Goal: Task Accomplishment & Management: Use online tool/utility

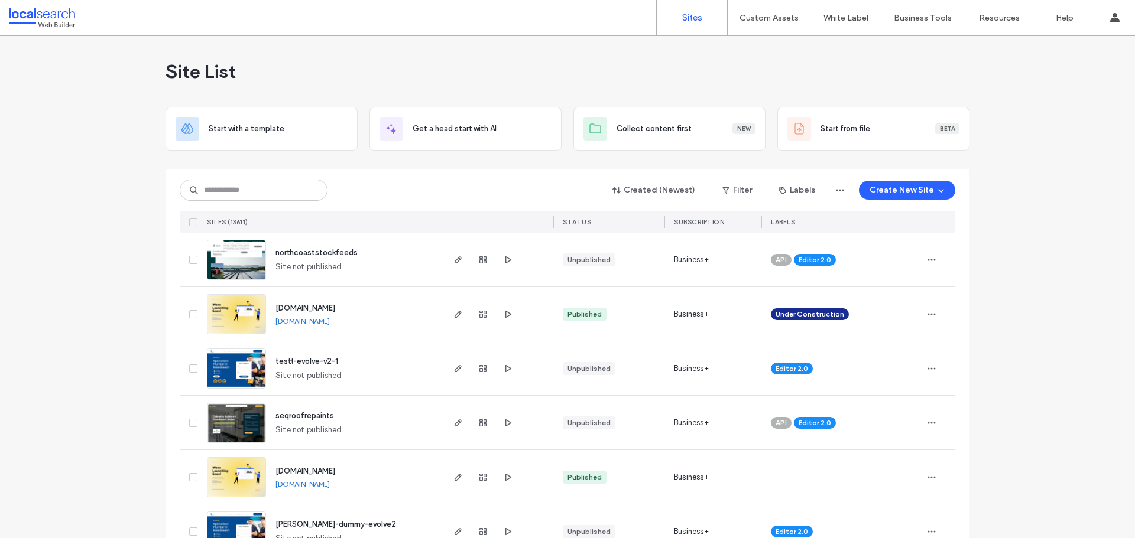
click at [611, 70] on div "Site List" at bounding box center [567, 71] width 804 height 71
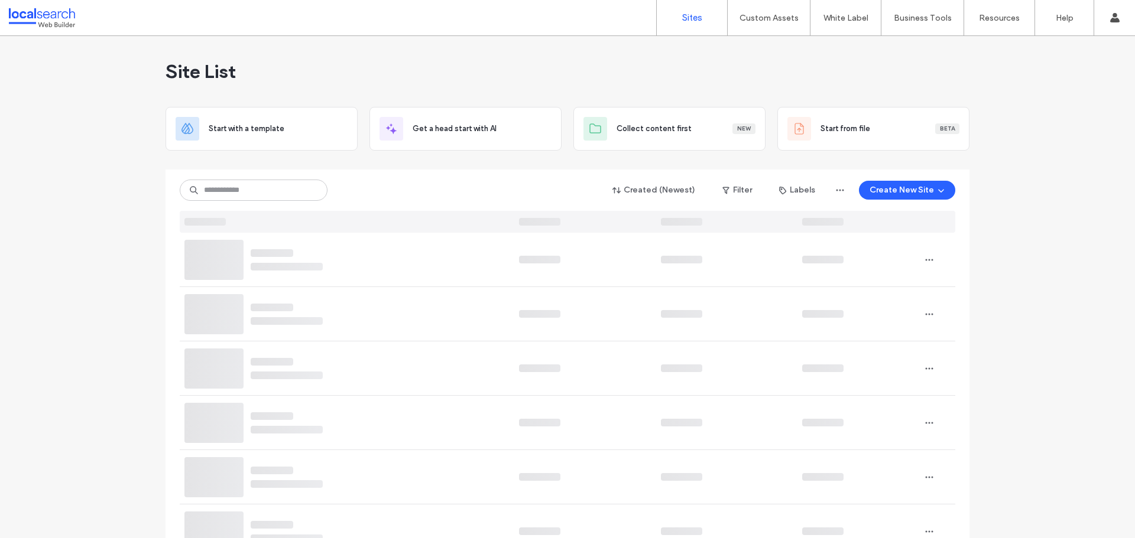
click at [762, 45] on label "Custom Templates" at bounding box center [770, 48] width 69 height 9
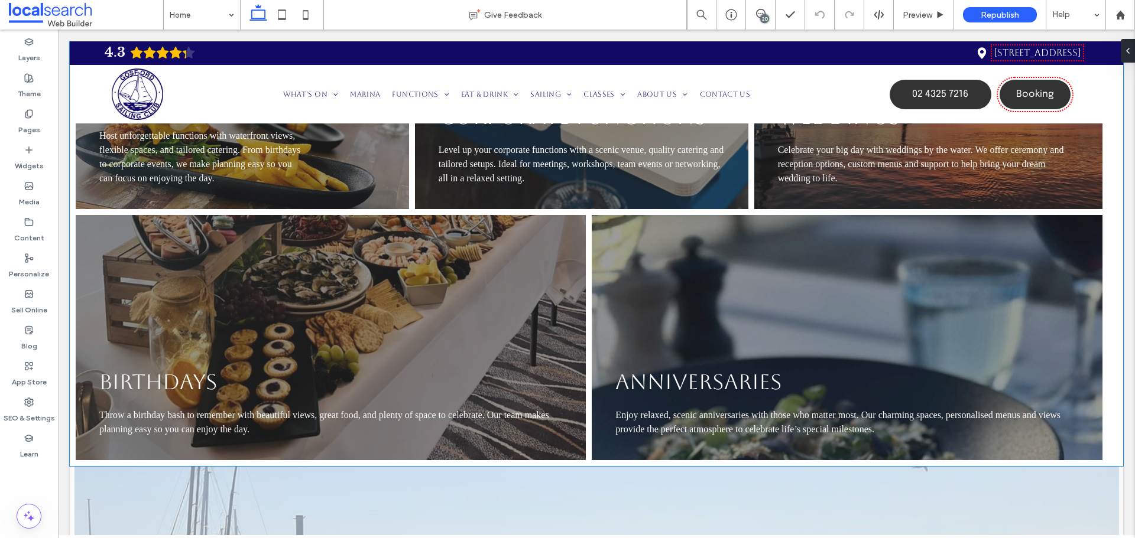
scroll to position [1418, 0]
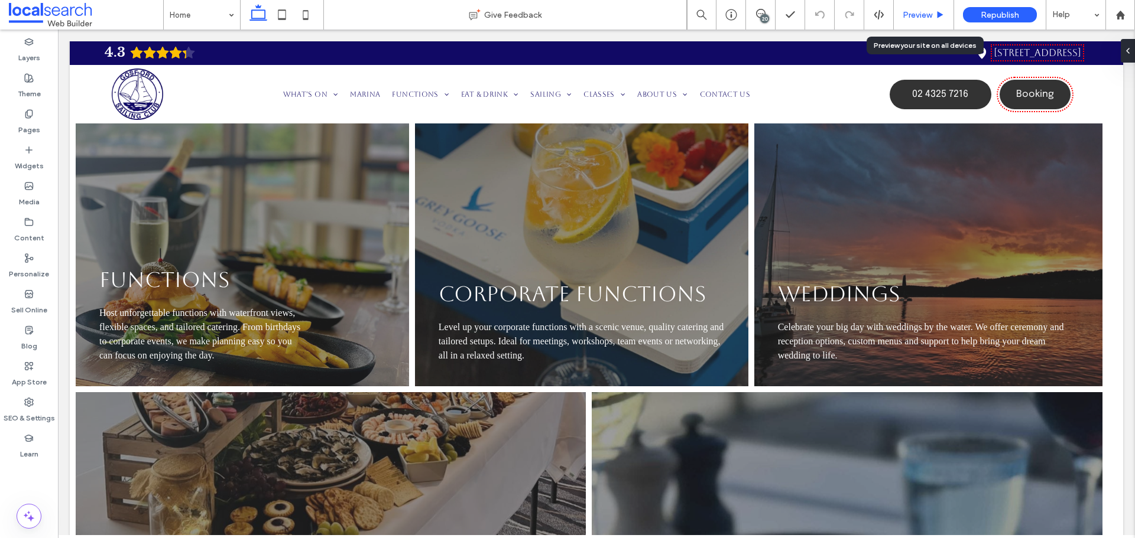
click at [916, 18] on span "Preview" at bounding box center [917, 15] width 30 height 10
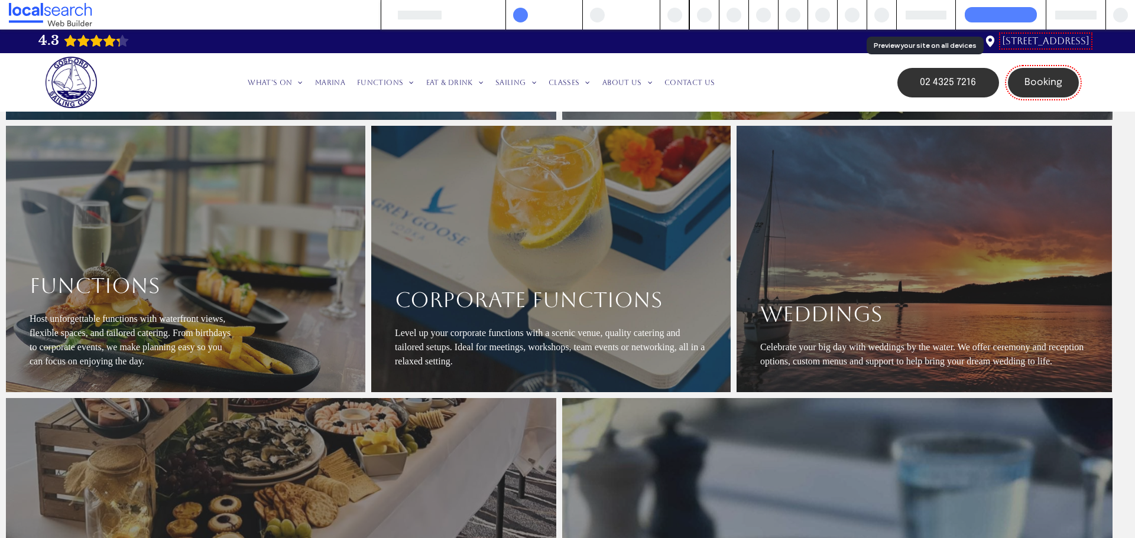
scroll to position [1591, 0]
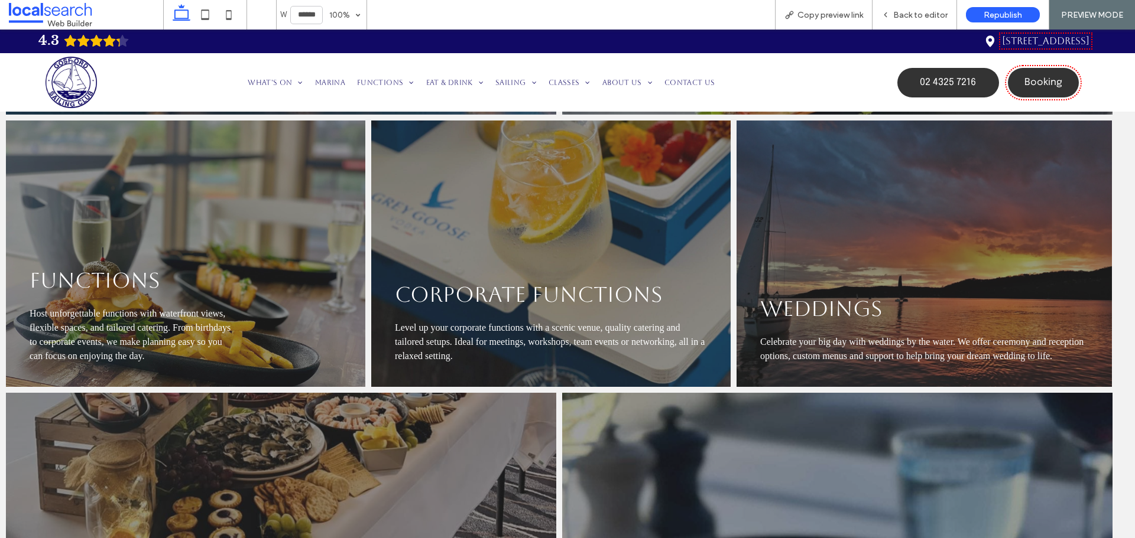
click at [841, 17] on span "Copy preview link" at bounding box center [830, 15] width 66 height 10
click at [889, 4] on div "Back to editor" at bounding box center [914, 15] width 84 height 30
click at [889, 12] on icon at bounding box center [885, 15] width 8 height 8
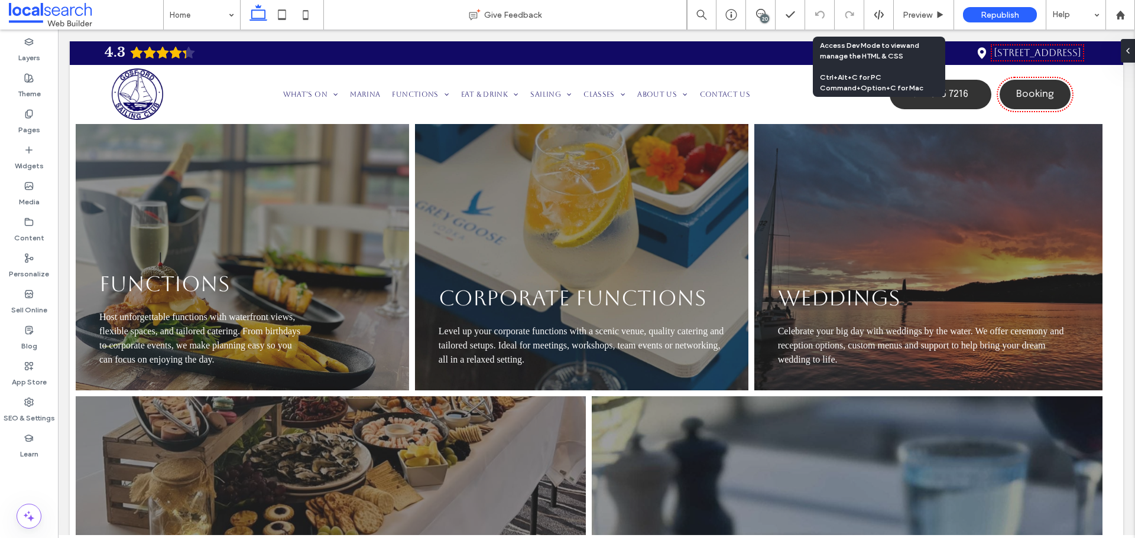
scroll to position [1595, 0]
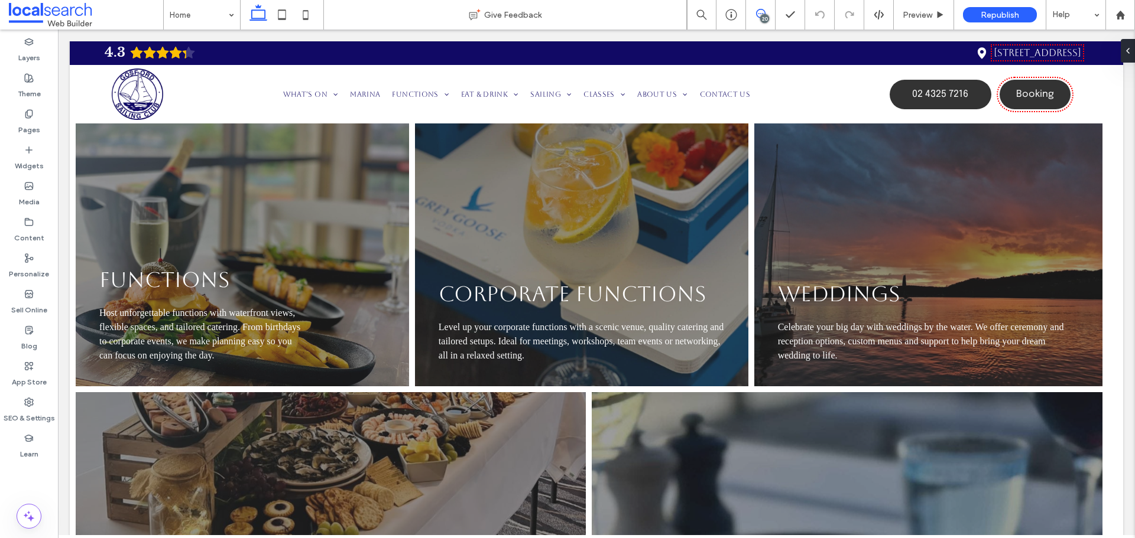
click at [767, 12] on span at bounding box center [760, 13] width 29 height 9
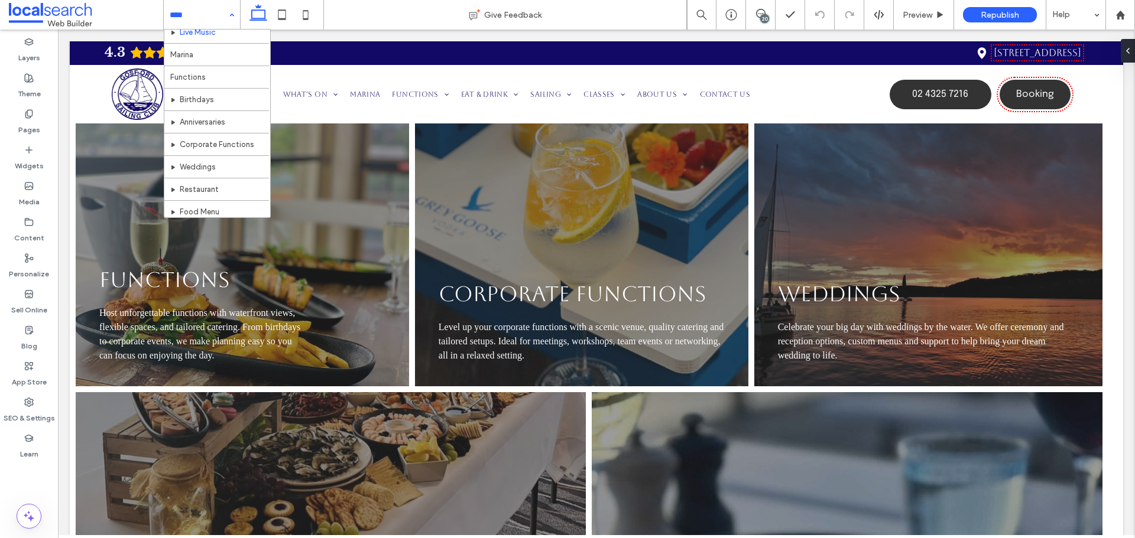
scroll to position [59, 0]
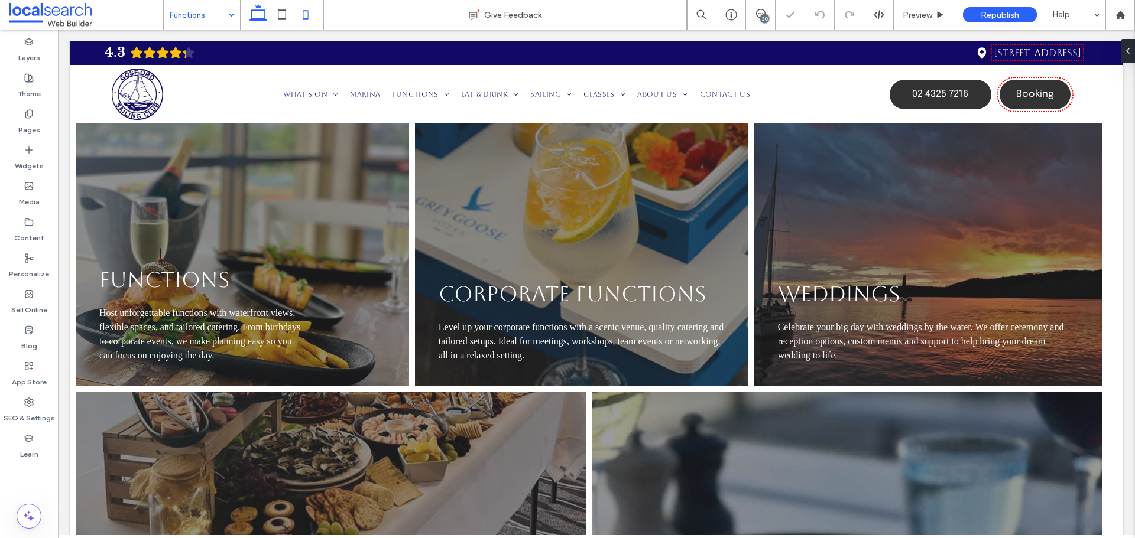
click at [305, 14] on icon at bounding box center [306, 15] width 24 height 24
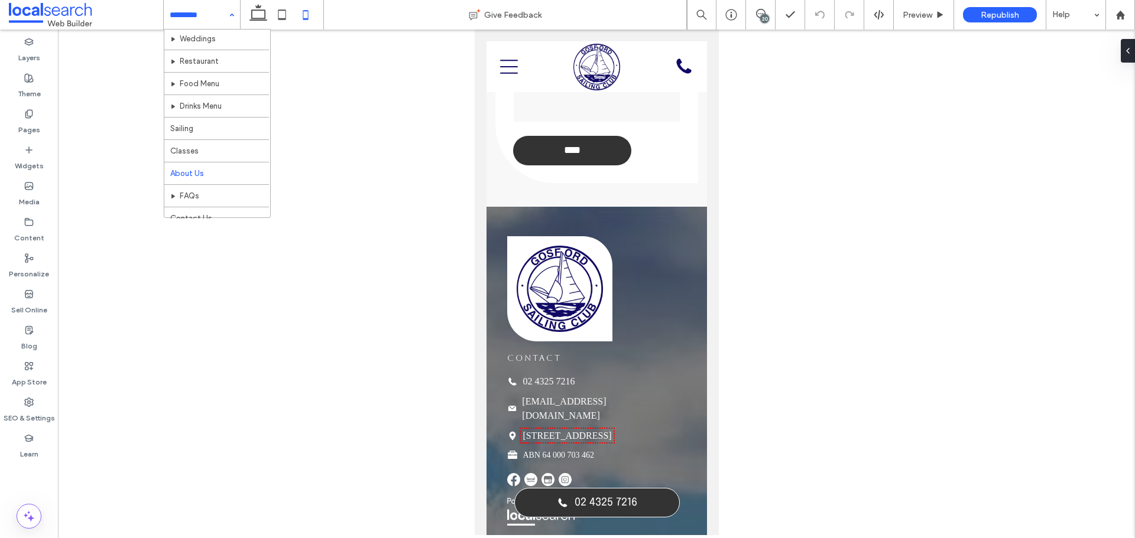
scroll to position [214, 0]
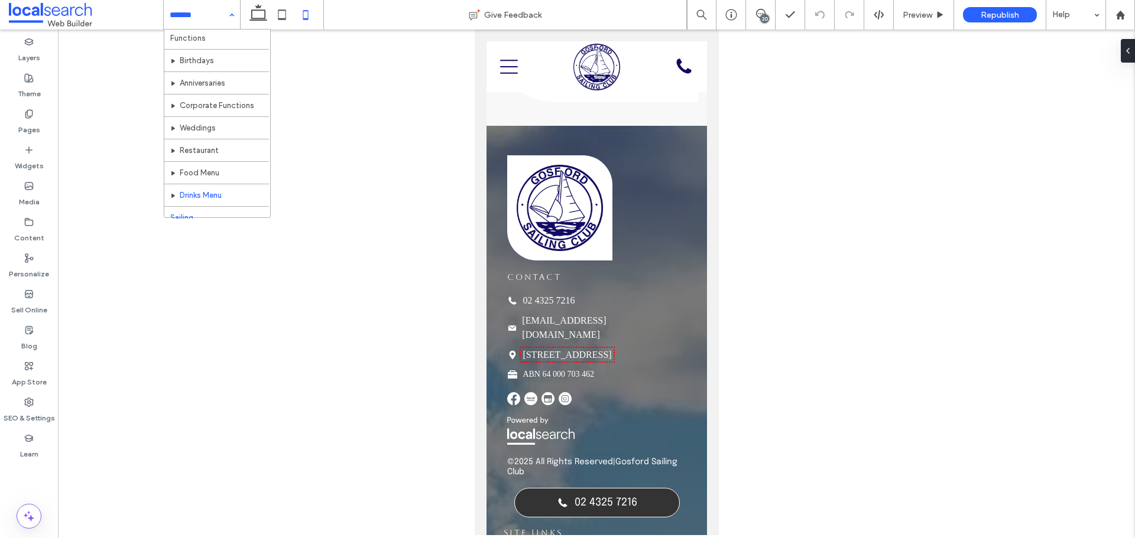
scroll to position [214, 0]
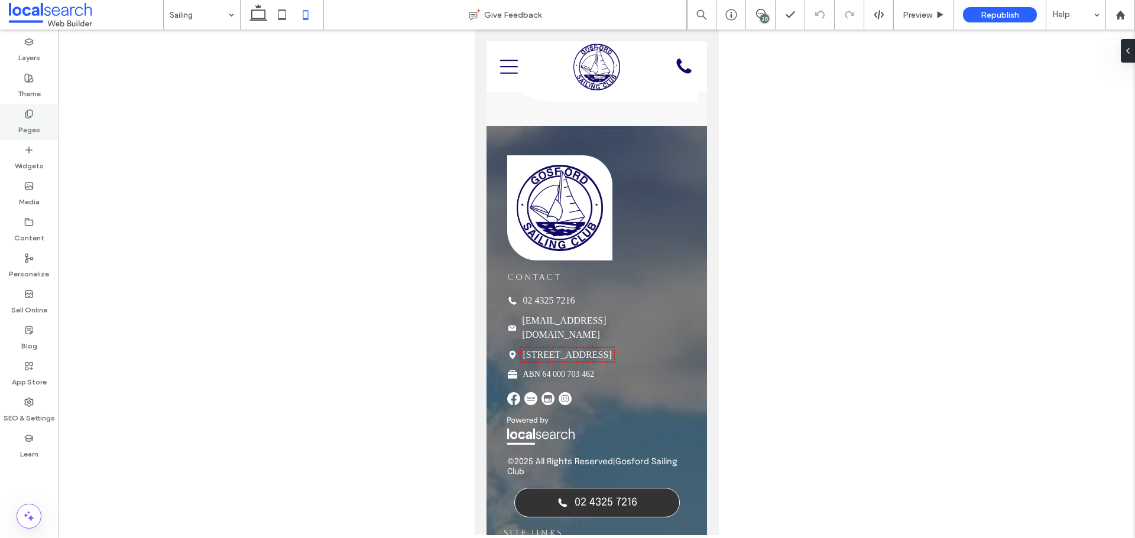
click at [28, 115] on icon at bounding box center [28, 113] width 9 height 9
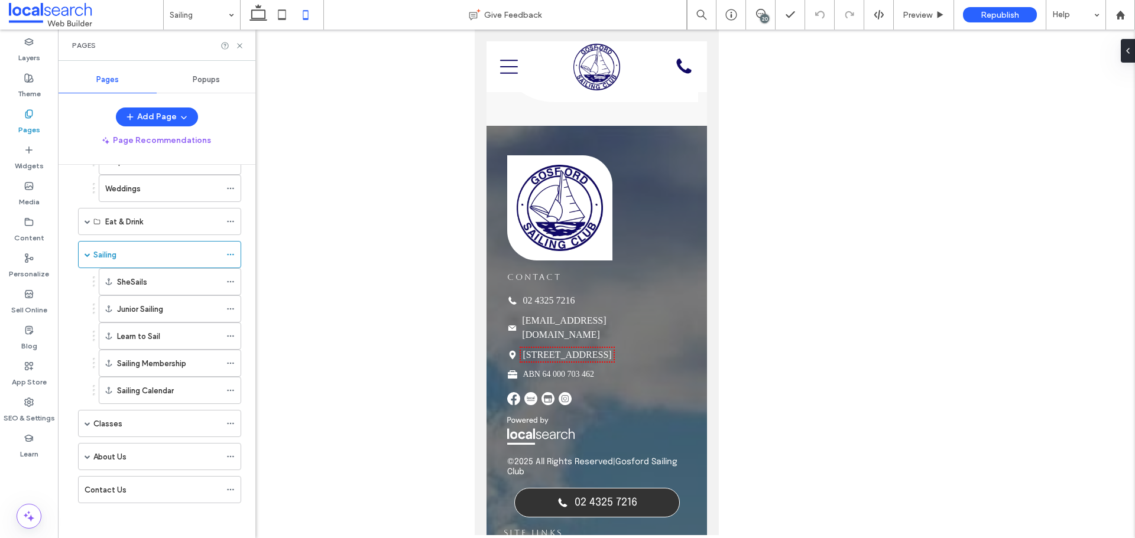
scroll to position [219, 0]
click at [85, 422] on span at bounding box center [87, 423] width 6 height 6
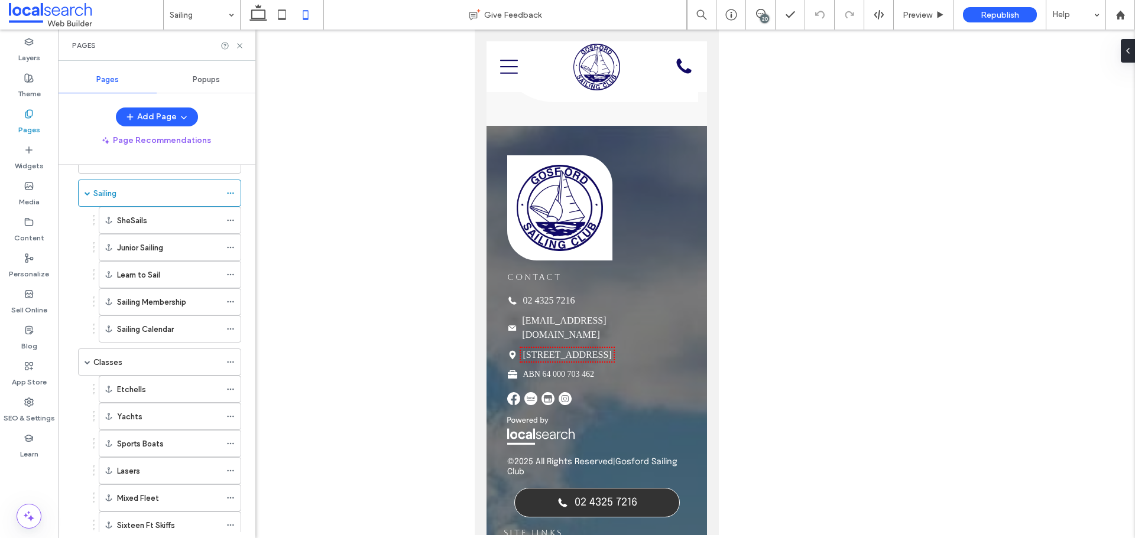
scroll to position [396, 0]
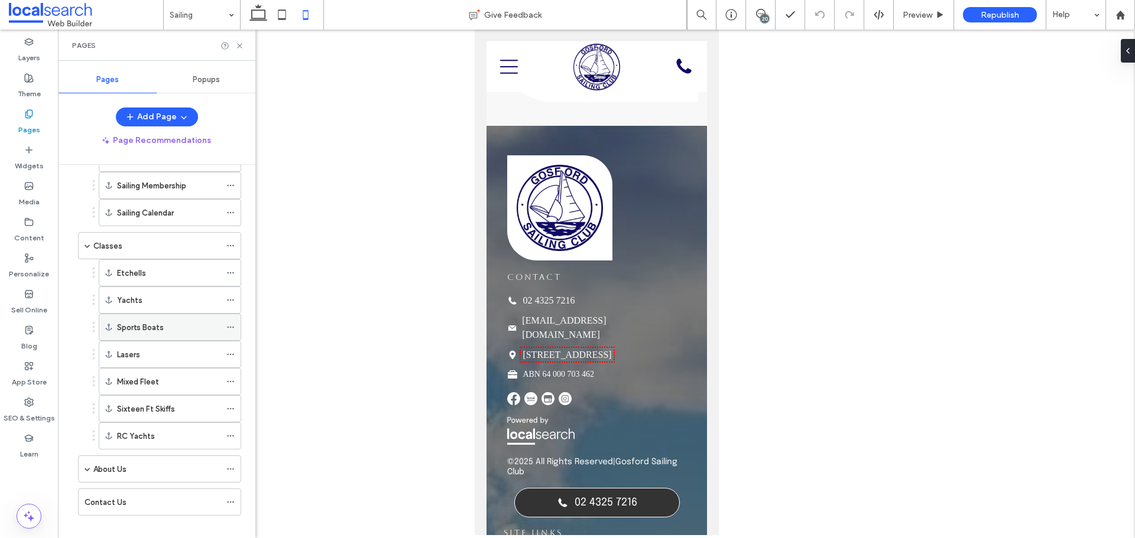
click at [151, 329] on label "Sports Boats" at bounding box center [140, 327] width 47 height 21
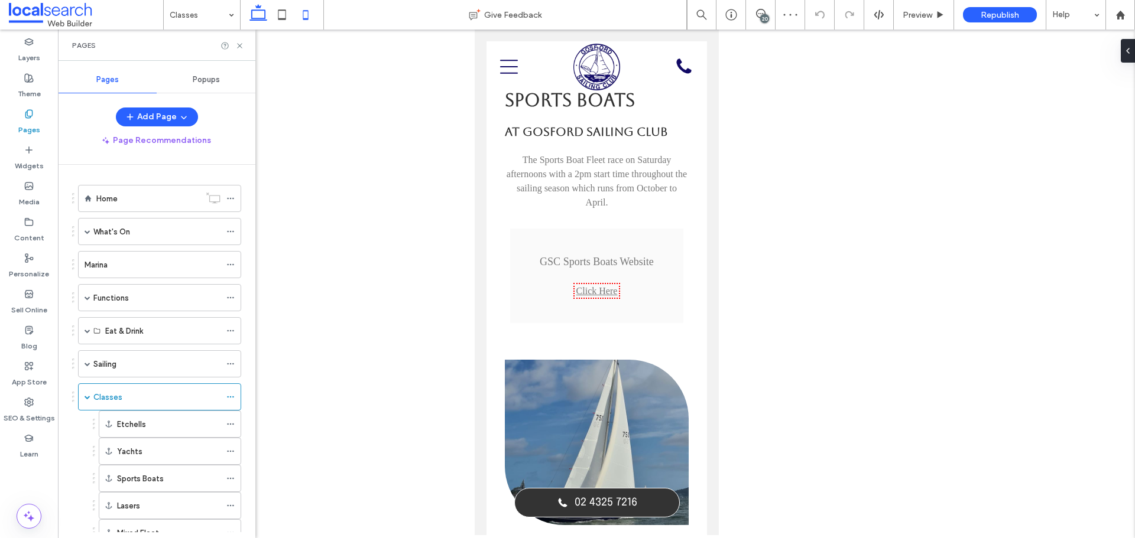
click at [261, 15] on icon at bounding box center [258, 15] width 24 height 24
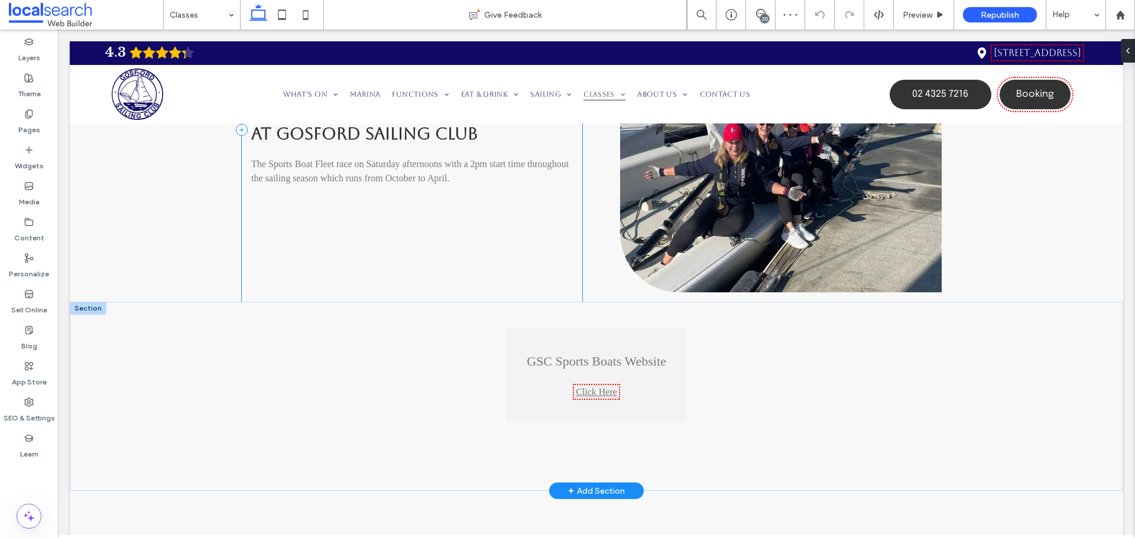
scroll to position [1386, 0]
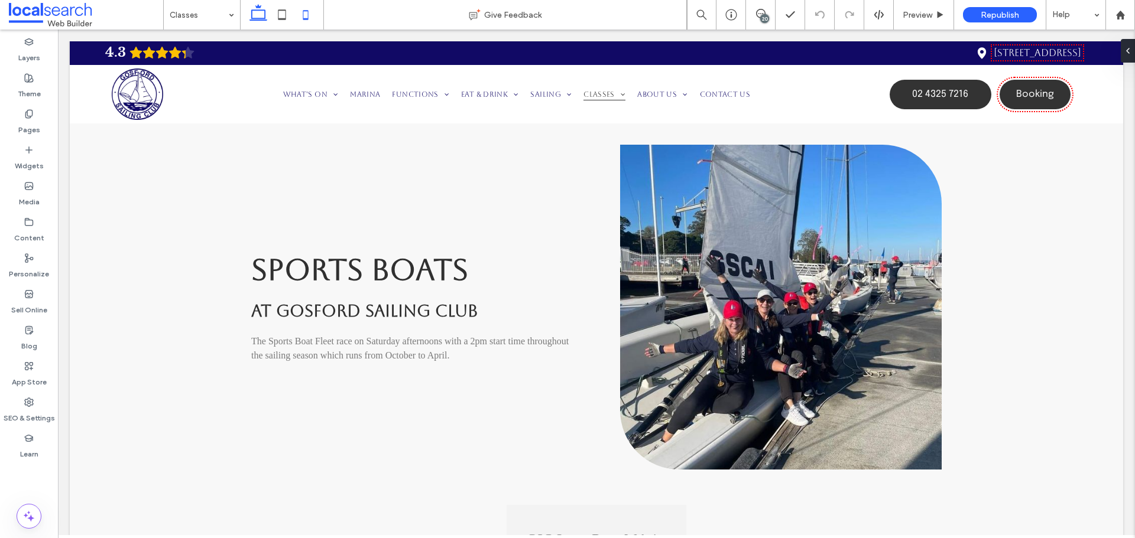
click at [300, 7] on icon at bounding box center [306, 15] width 24 height 24
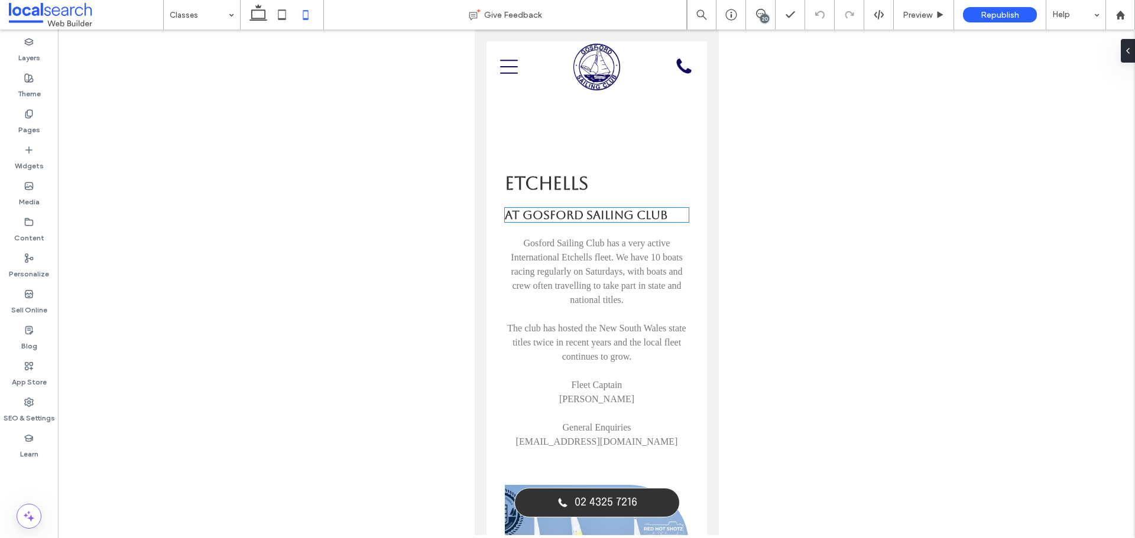
scroll to position [0, 0]
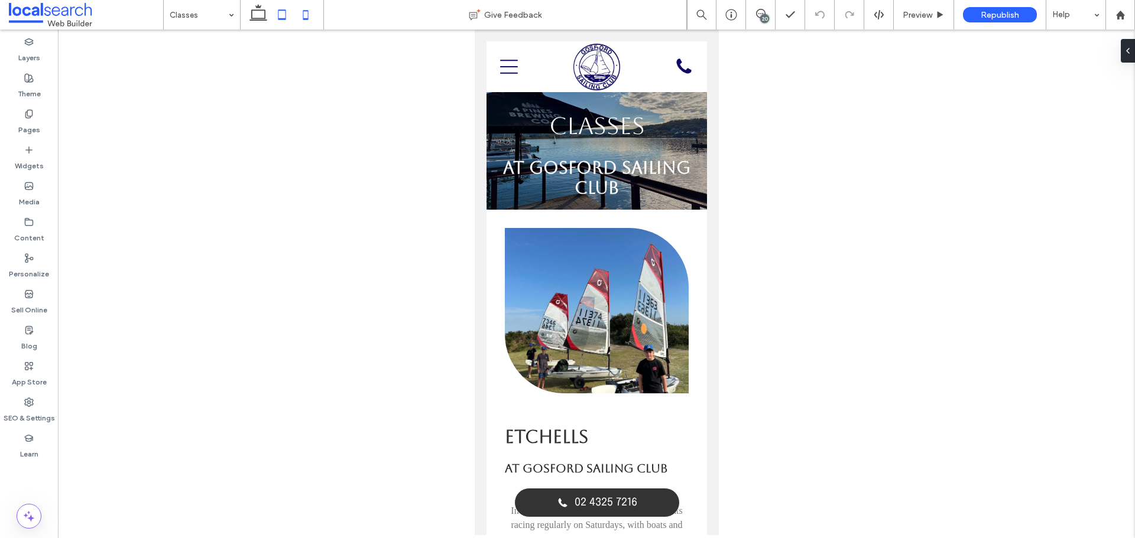
click at [277, 21] on icon at bounding box center [282, 15] width 24 height 24
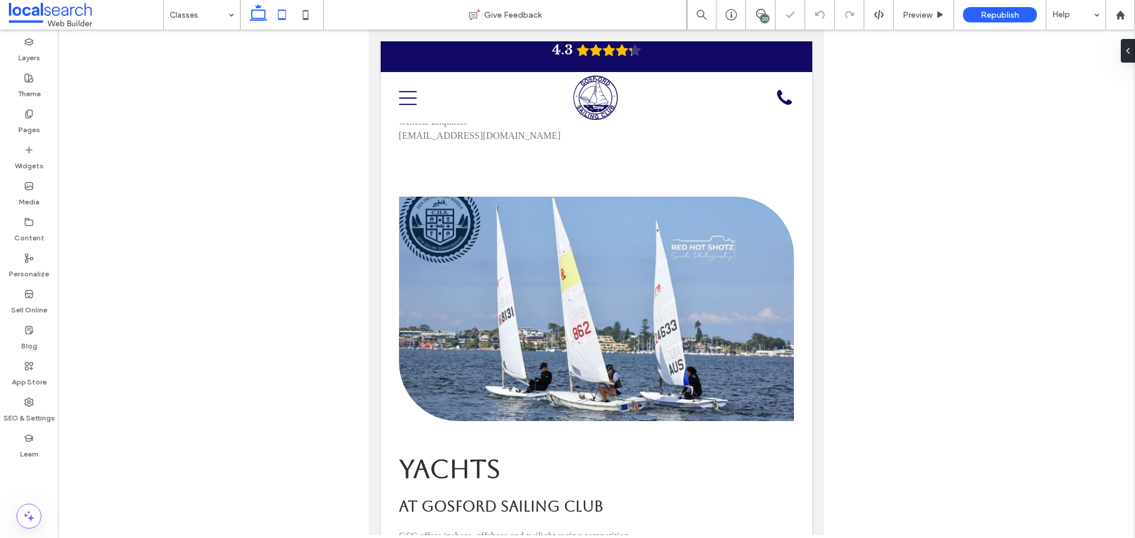
drag, startPoint x: 249, startPoint y: 12, endPoint x: 245, endPoint y: 99, distance: 86.4
click at [249, 12] on icon at bounding box center [258, 15] width 24 height 24
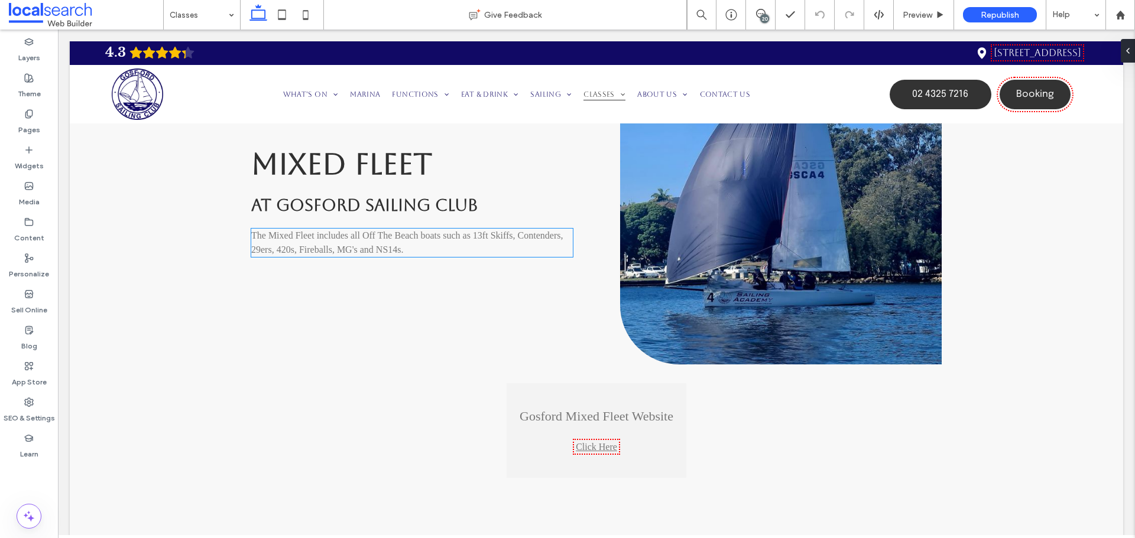
scroll to position [2670, 0]
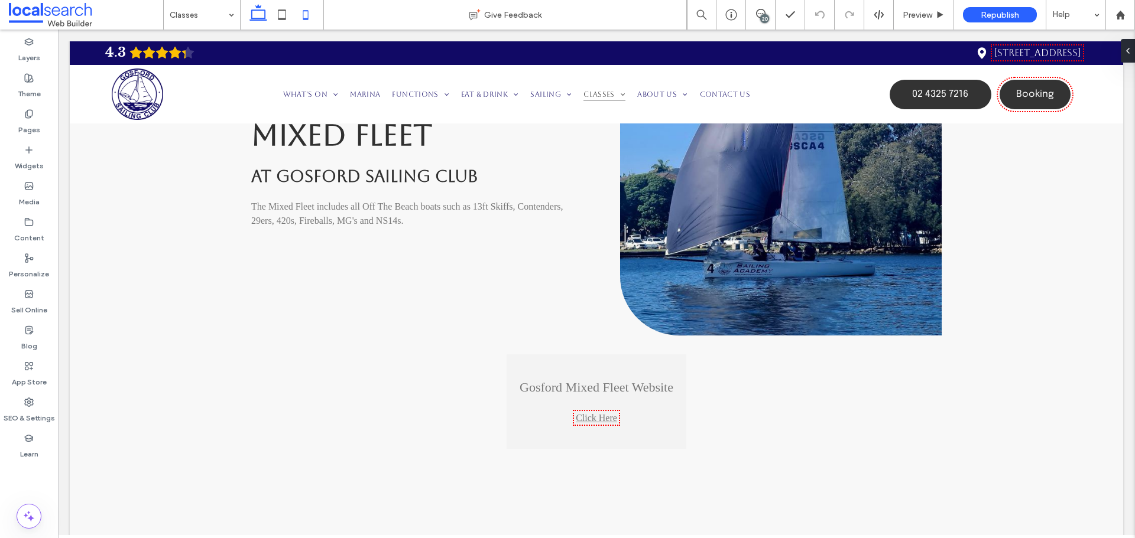
click at [295, 20] on icon at bounding box center [306, 15] width 24 height 24
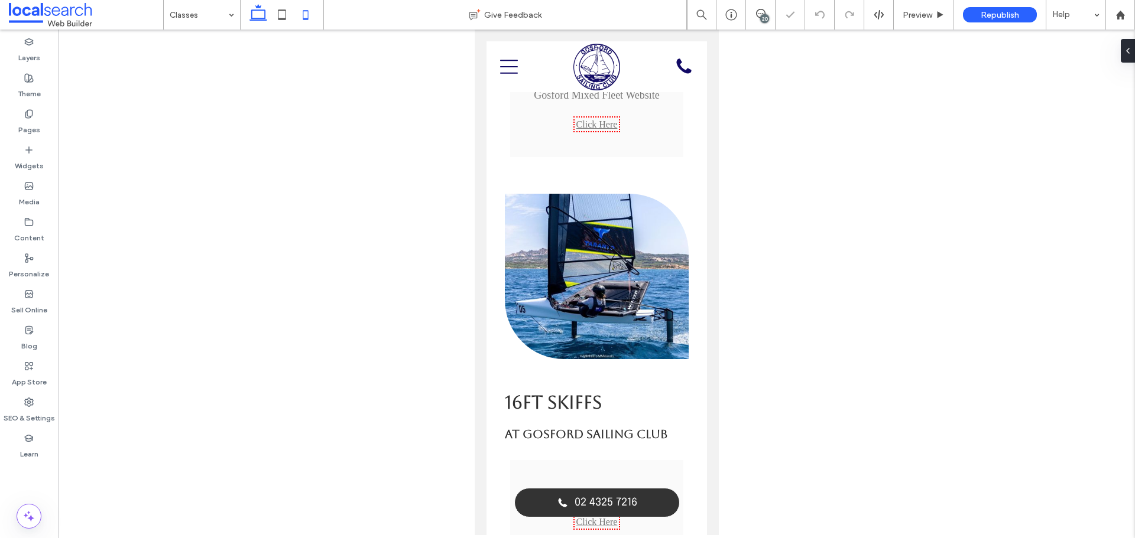
click at [269, 14] on icon at bounding box center [258, 15] width 24 height 24
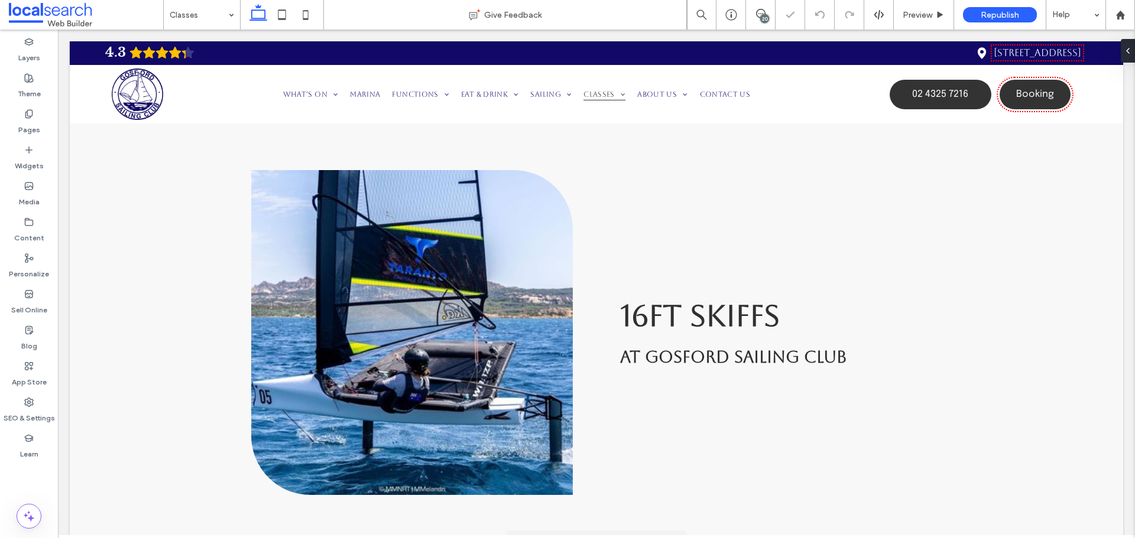
scroll to position [2890, 0]
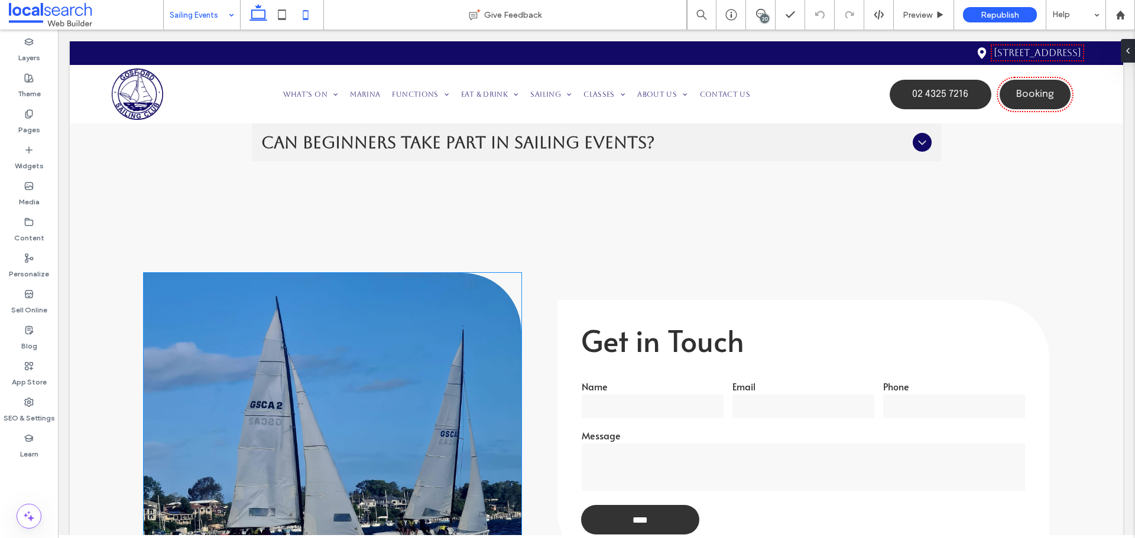
scroll to position [2068, 0]
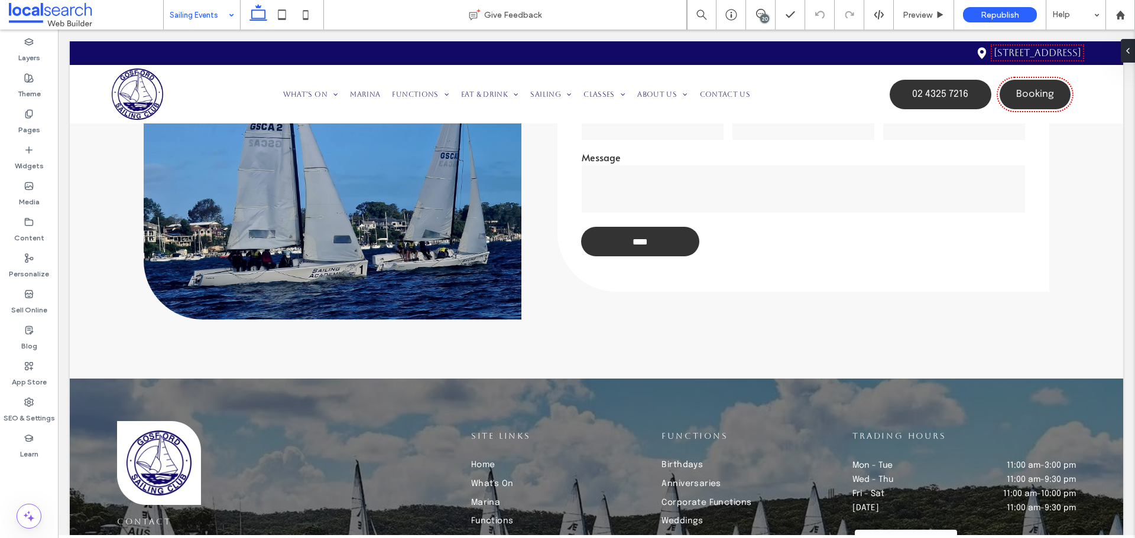
click at [225, 18] on div "Sailing Events" at bounding box center [202, 15] width 76 height 30
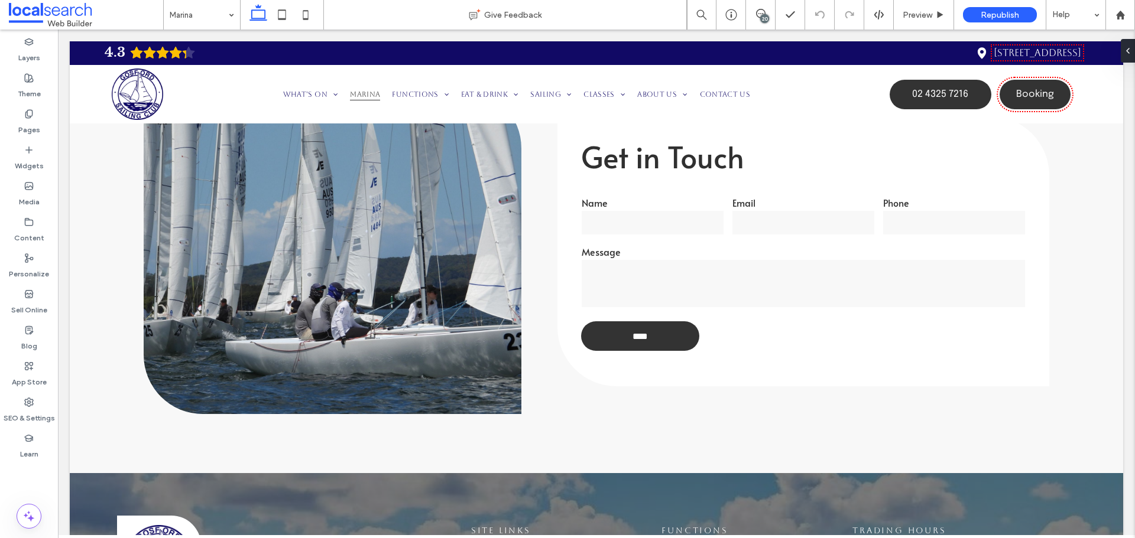
scroll to position [2305, 0]
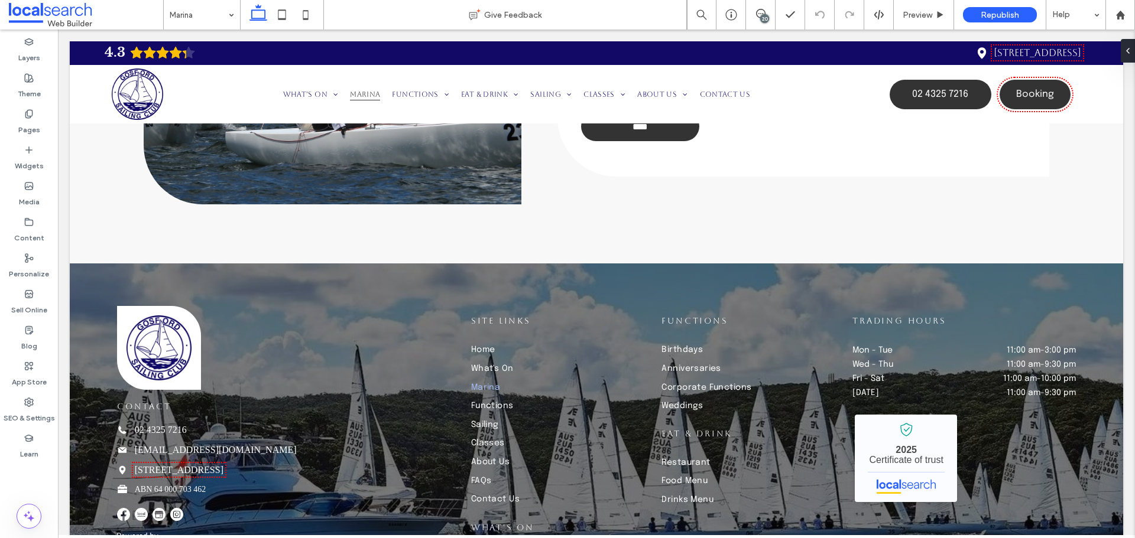
click at [210, 18] on input at bounding box center [199, 15] width 58 height 30
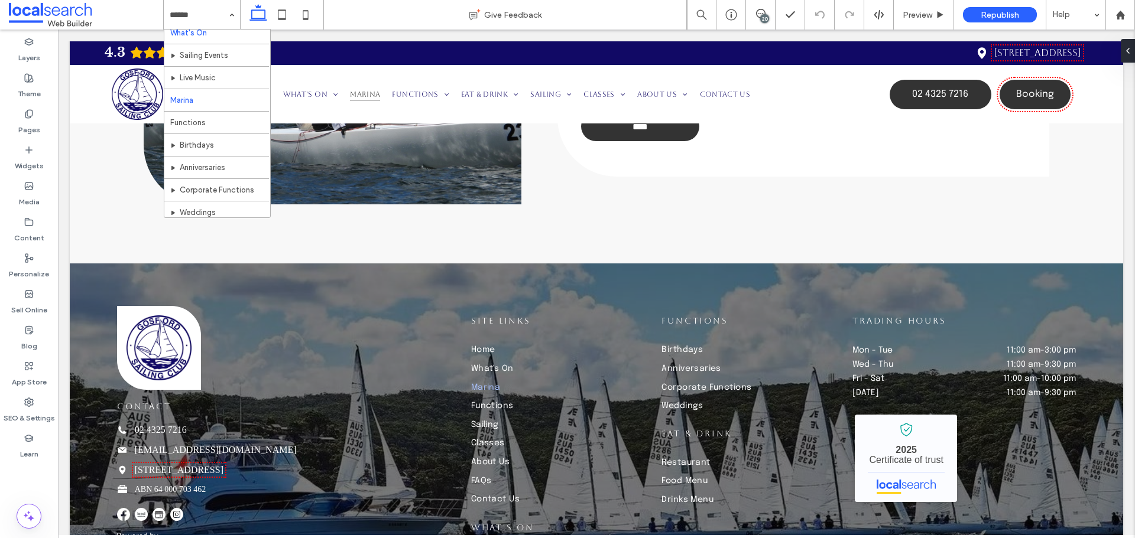
scroll to position [59, 0]
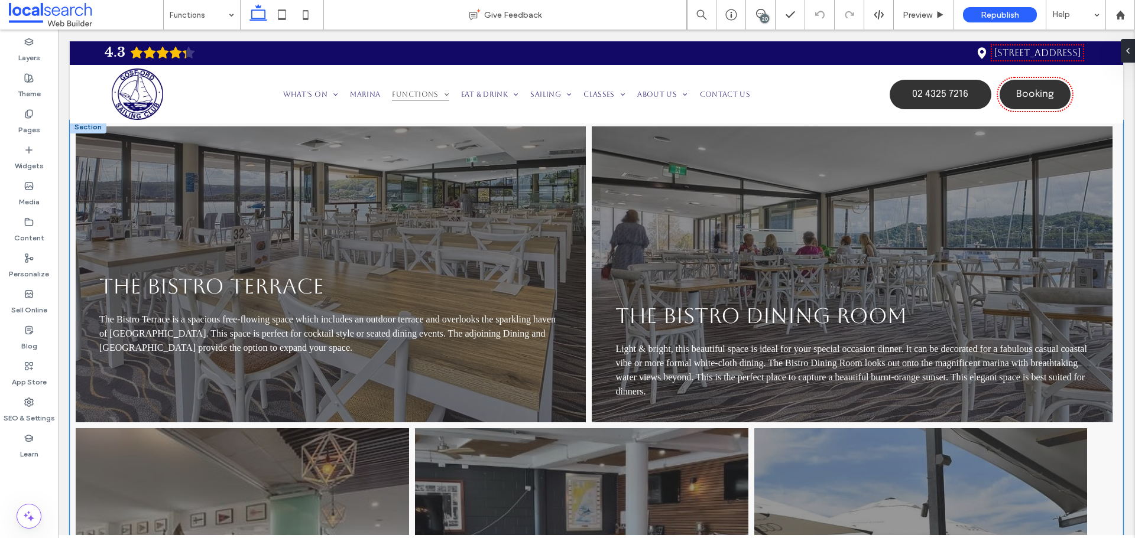
scroll to position [1300, 0]
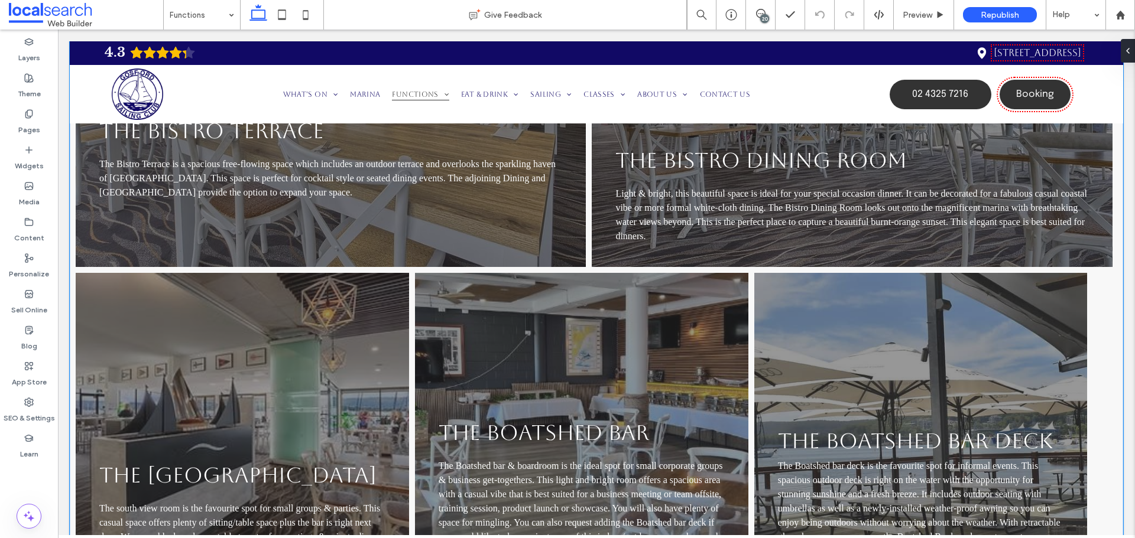
click at [1109, 370] on div "The Bistro Terrace The Bistro Terrace is a spacious free-flowing space which in…" at bounding box center [596, 276] width 1053 height 623
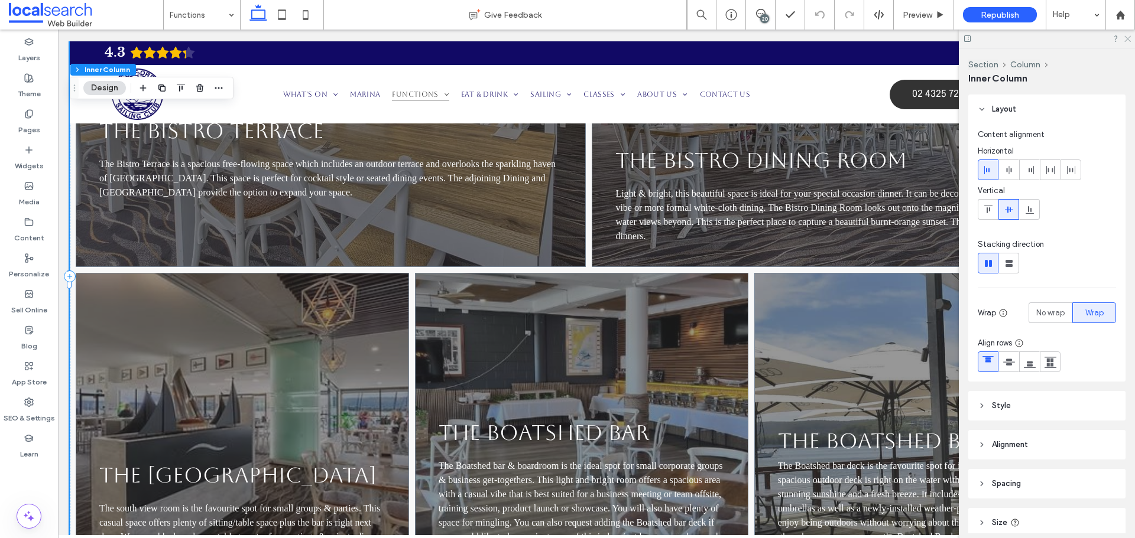
click at [1124, 39] on icon at bounding box center [1127, 38] width 8 height 8
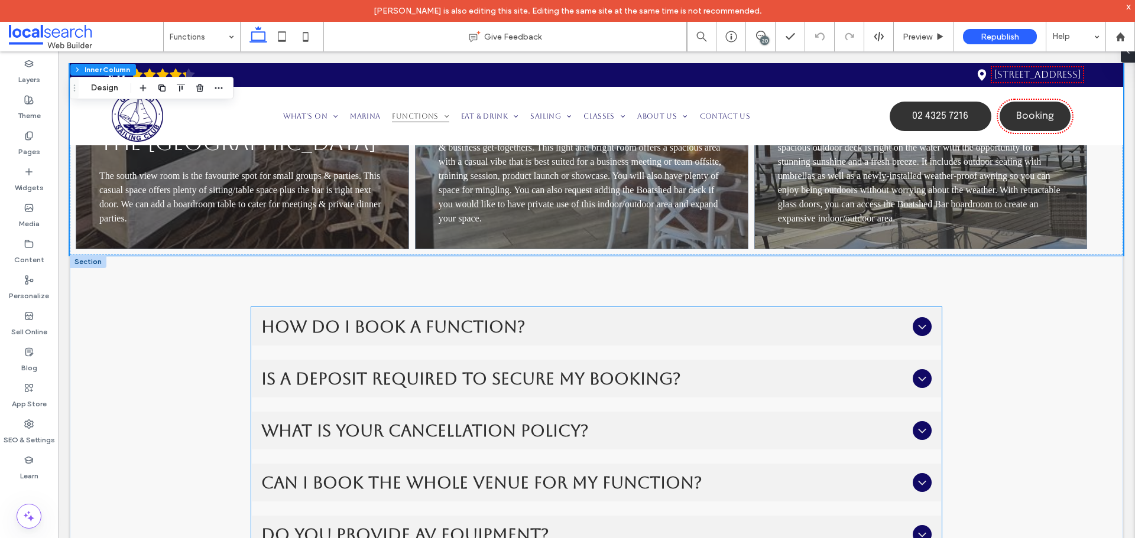
scroll to position [1359, 0]
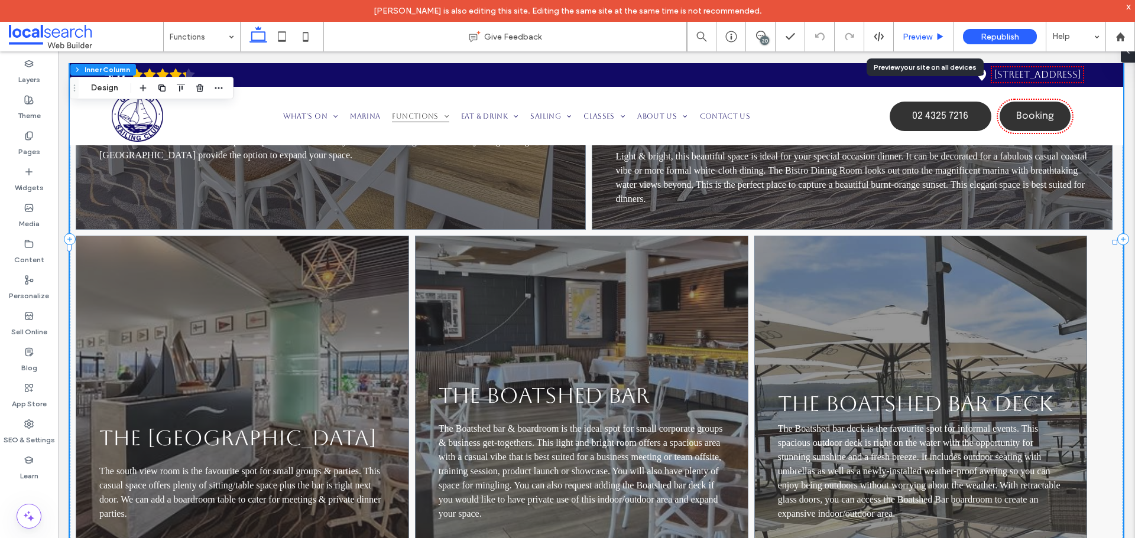
click at [912, 38] on span "Preview" at bounding box center [917, 37] width 30 height 10
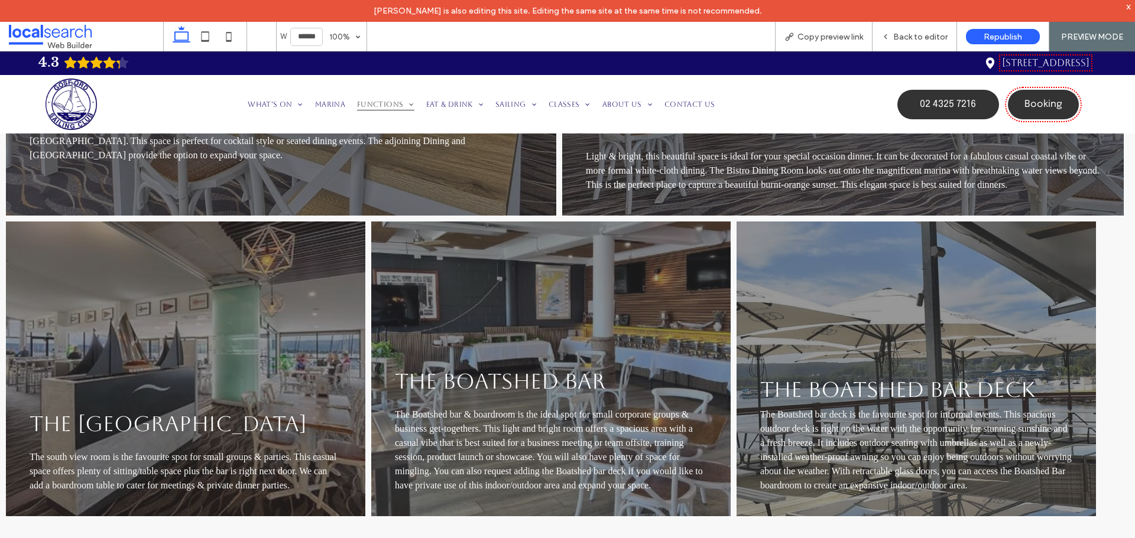
click at [912, 38] on span "Back to editor" at bounding box center [920, 37] width 54 height 10
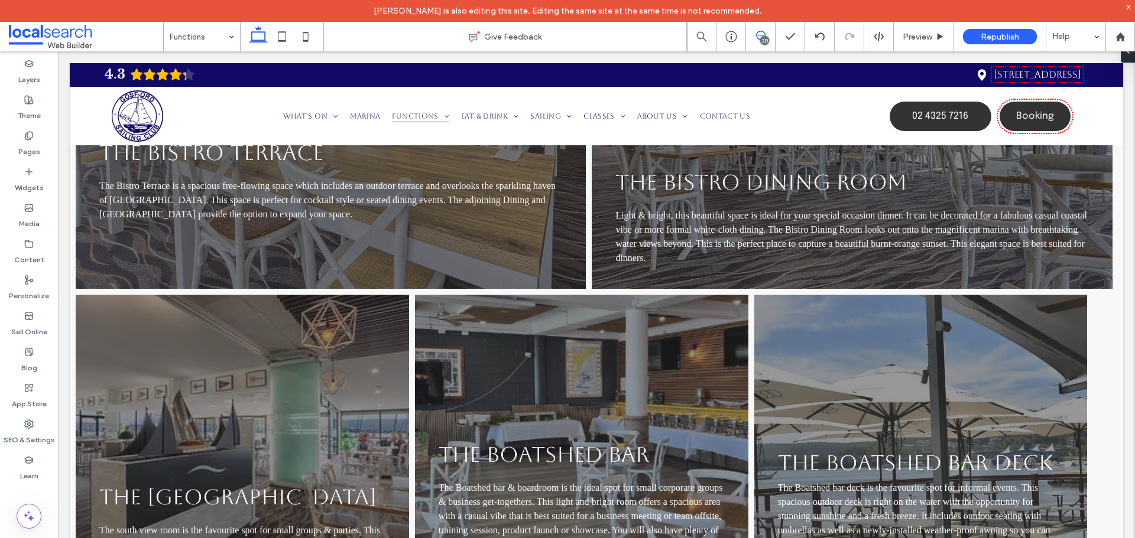
click at [766, 35] on span at bounding box center [760, 35] width 29 height 9
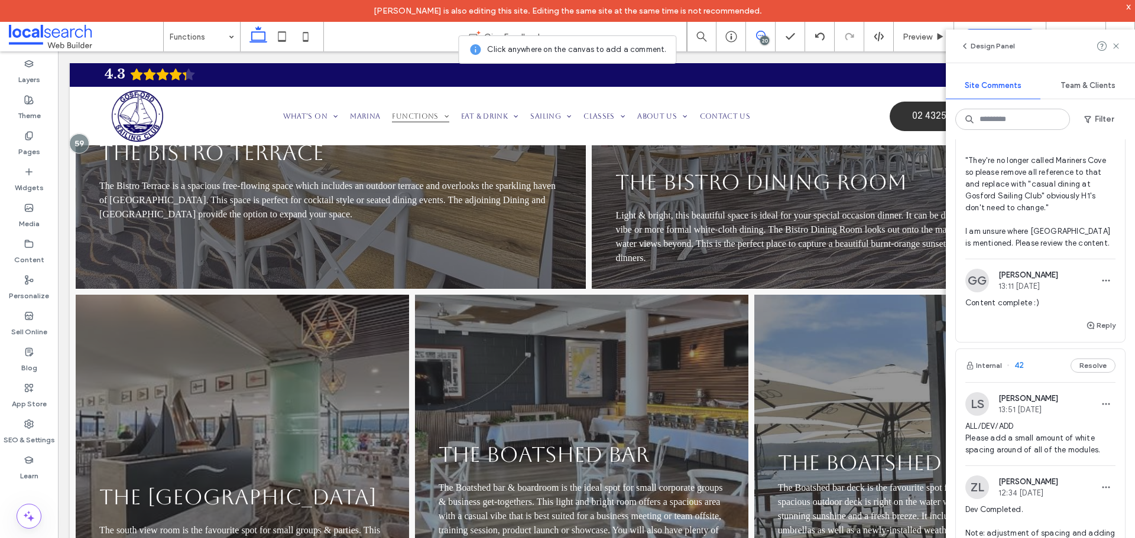
scroll to position [5614, 0]
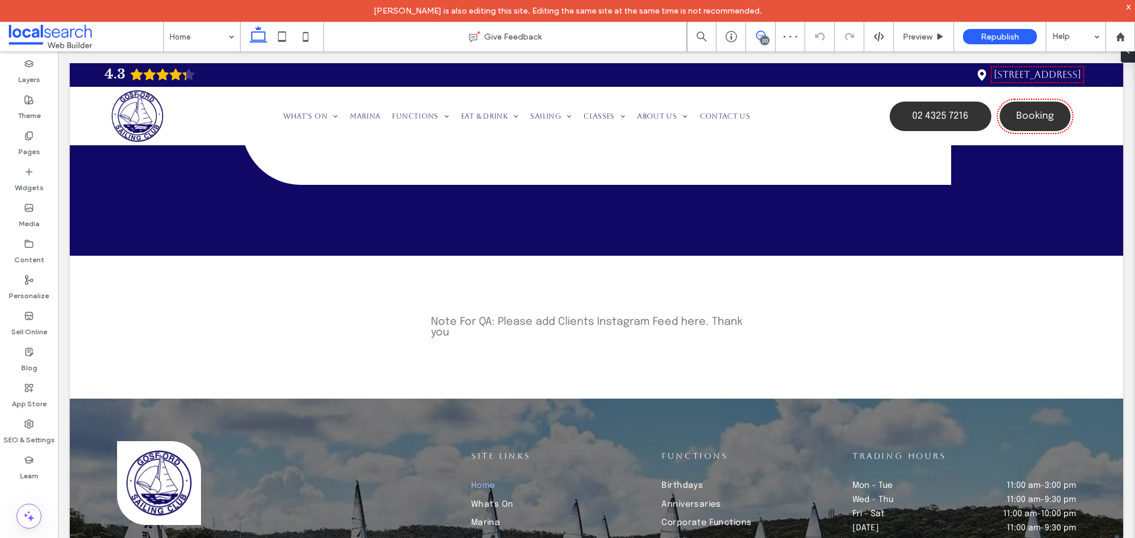
click at [768, 35] on span at bounding box center [760, 35] width 29 height 9
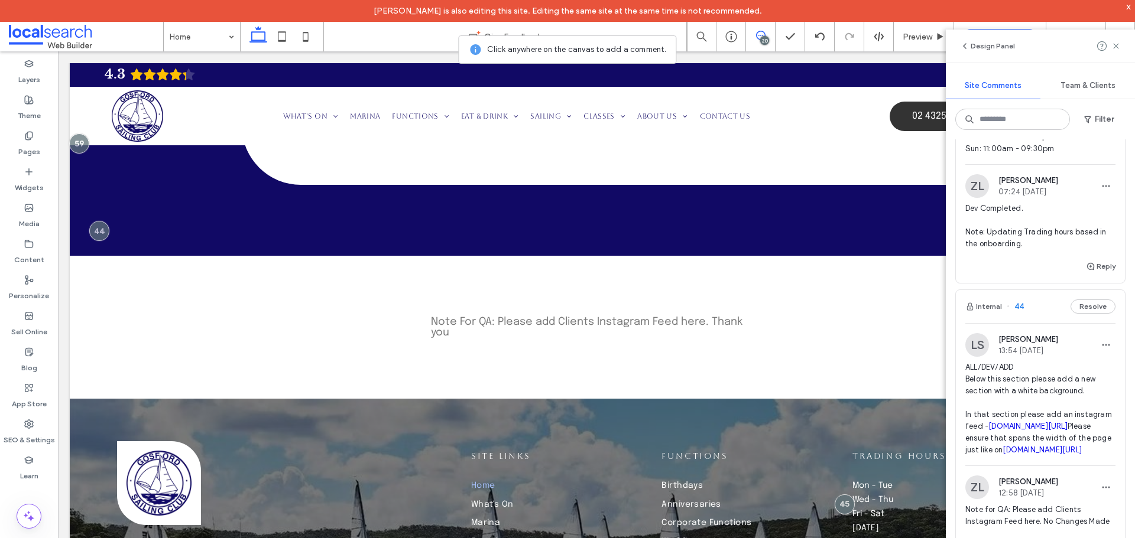
scroll to position [4964, 0]
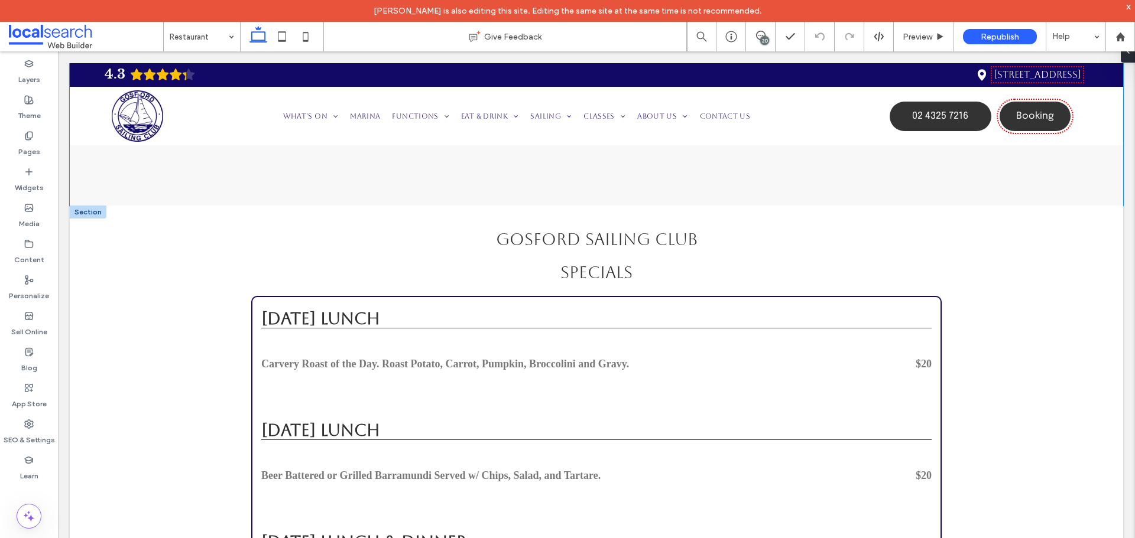
scroll to position [1451, 0]
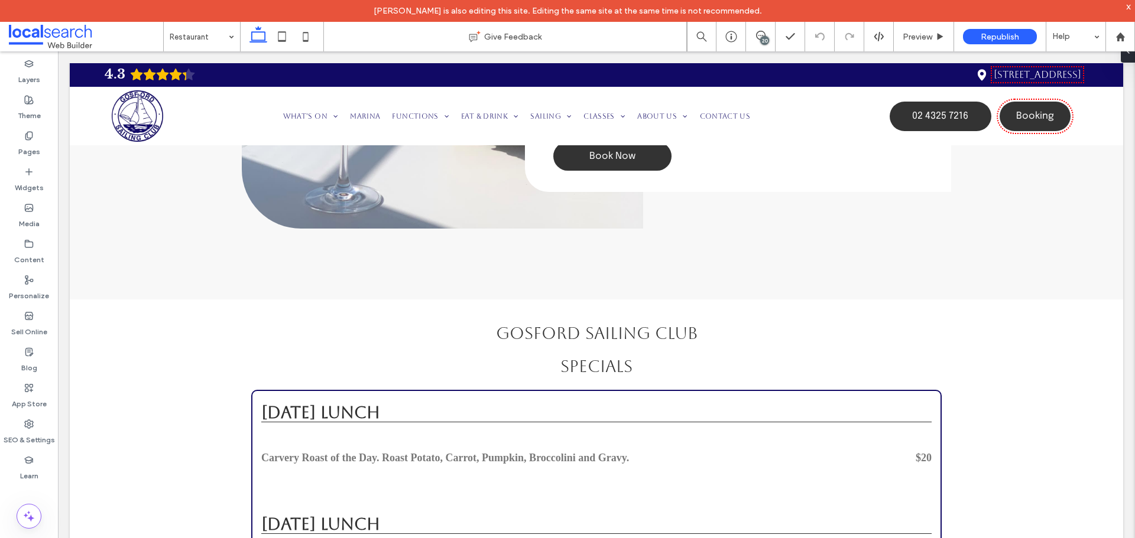
click at [761, 37] on div "20" at bounding box center [764, 40] width 9 height 9
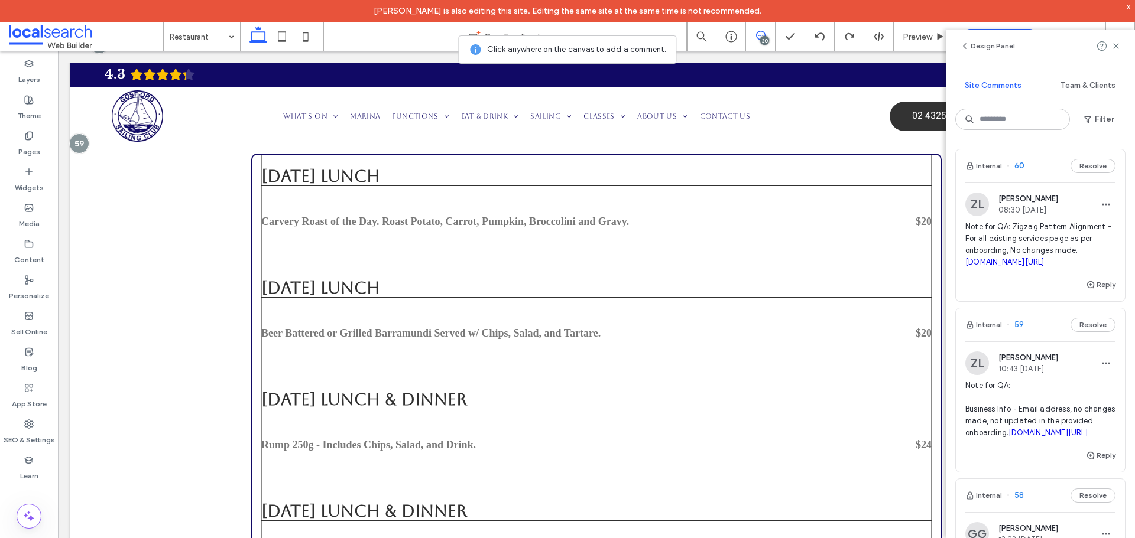
scroll to position [1569, 0]
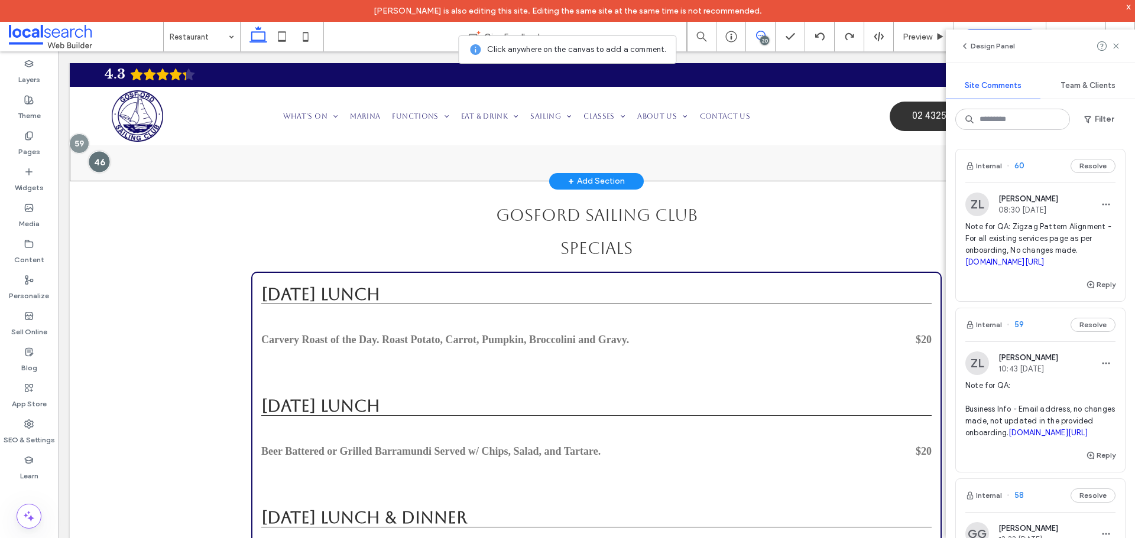
click at [99, 173] on div at bounding box center [99, 162] width 22 height 22
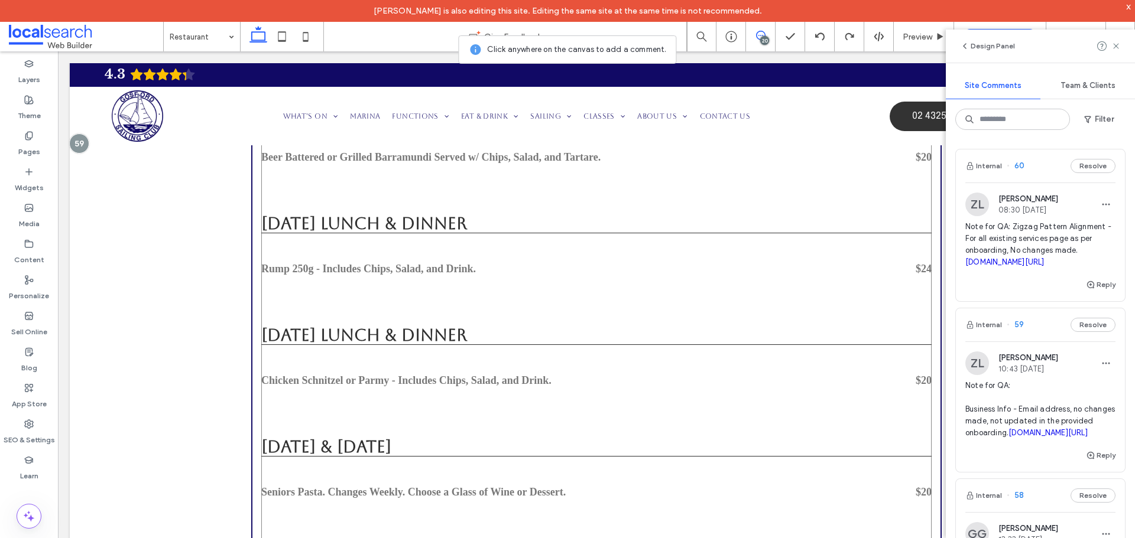
scroll to position [1864, 0]
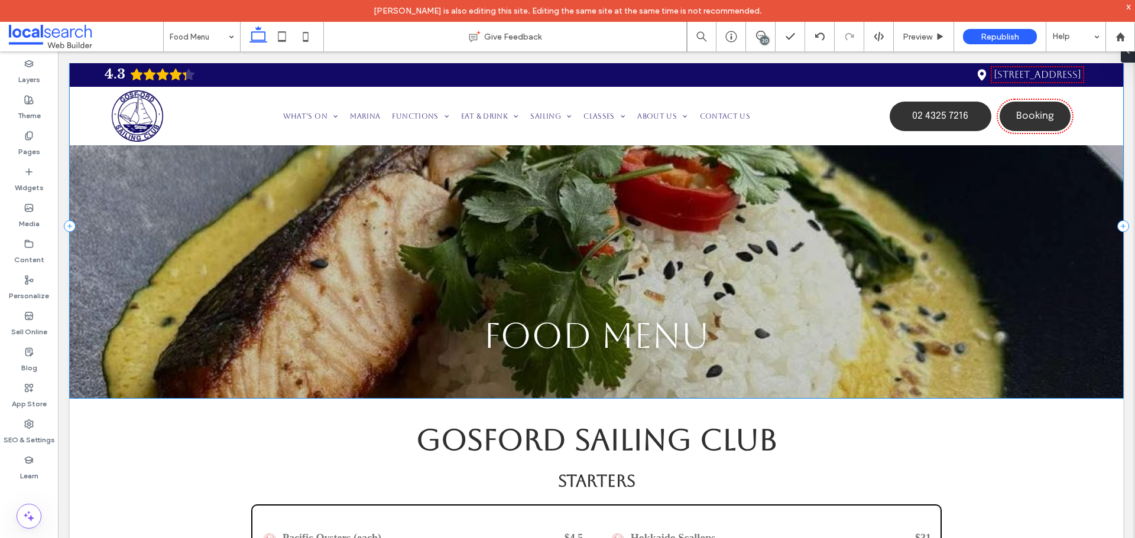
scroll to position [209, 0]
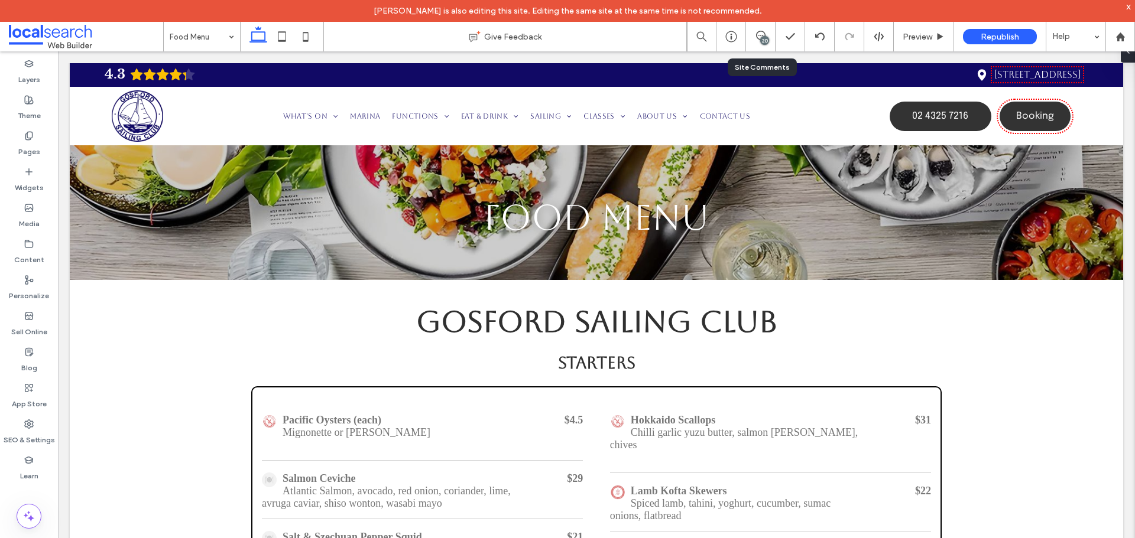
click at [757, 44] on div "20" at bounding box center [761, 37] width 30 height 30
click at [763, 30] on div "20" at bounding box center [761, 37] width 30 height 30
click at [762, 35] on use at bounding box center [760, 35] width 9 height 9
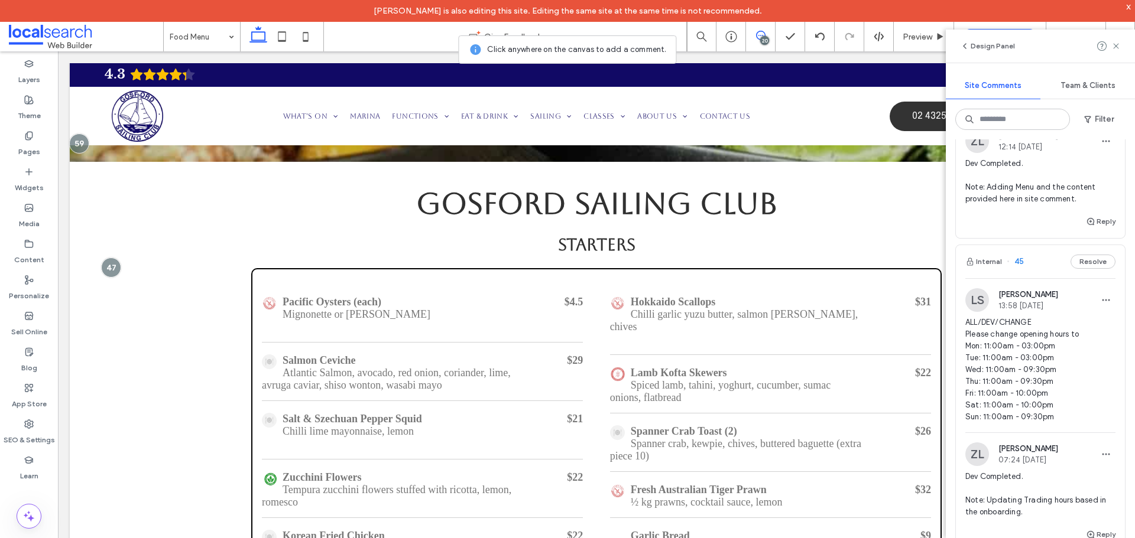
scroll to position [4786, 0]
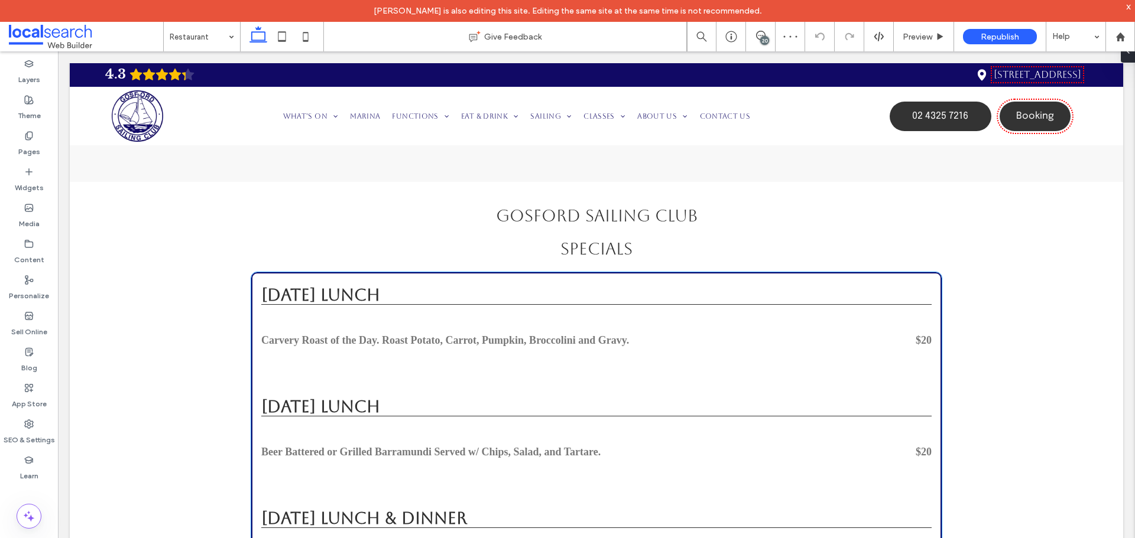
scroll to position [1520, 0]
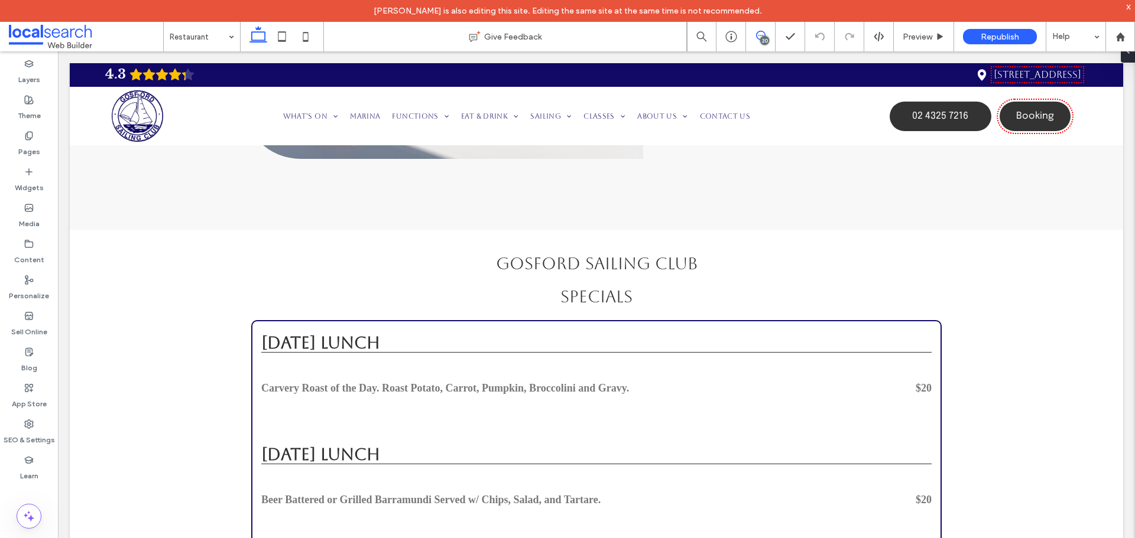
click at [768, 31] on span at bounding box center [760, 35] width 29 height 9
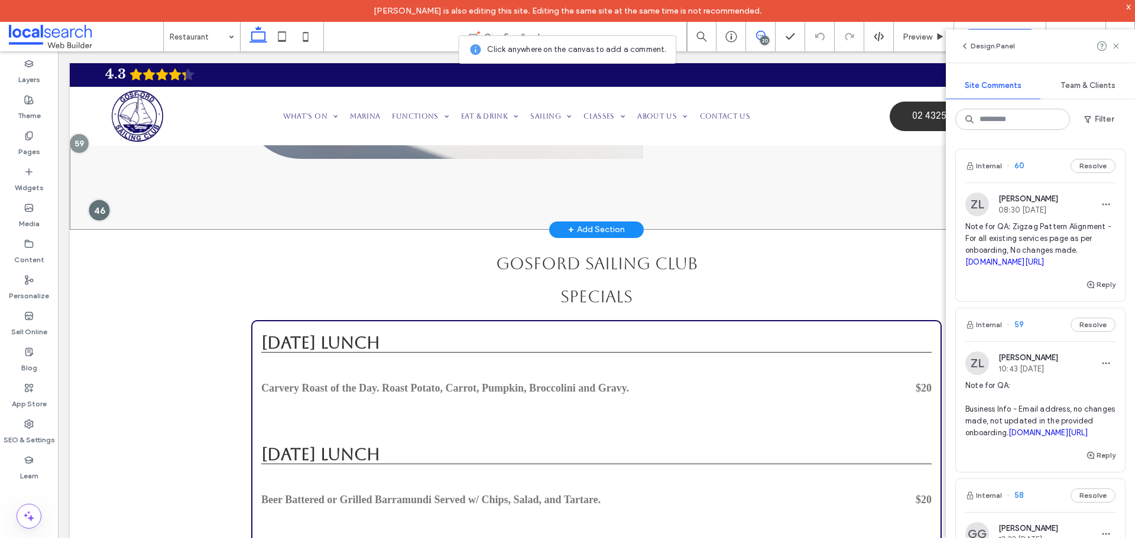
click at [95, 222] on div at bounding box center [99, 211] width 22 height 22
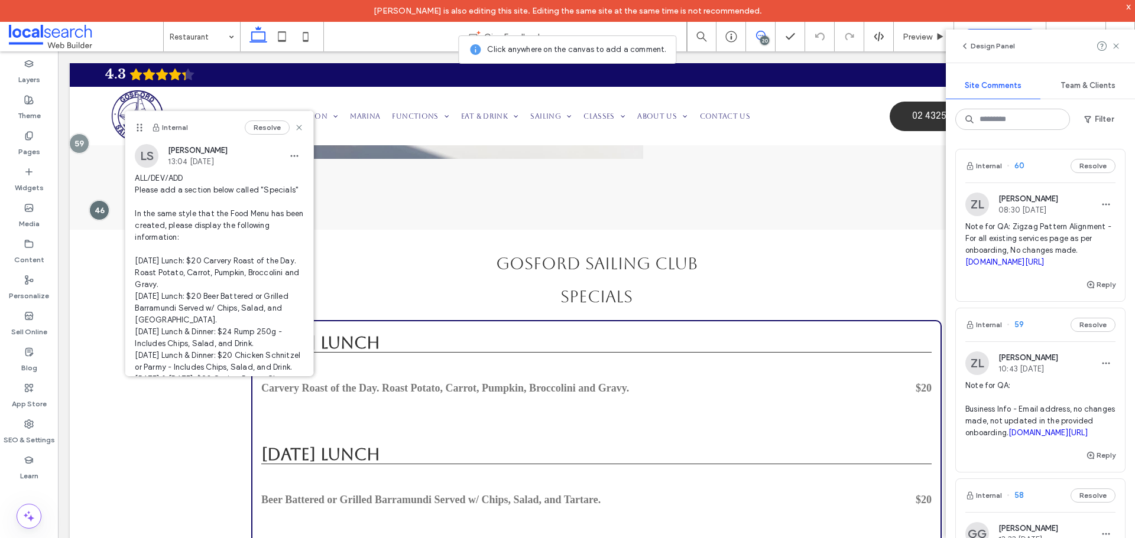
drag, startPoint x: 768, startPoint y: 34, endPoint x: 535, endPoint y: 253, distance: 319.8
click at [768, 34] on span at bounding box center [760, 35] width 29 height 9
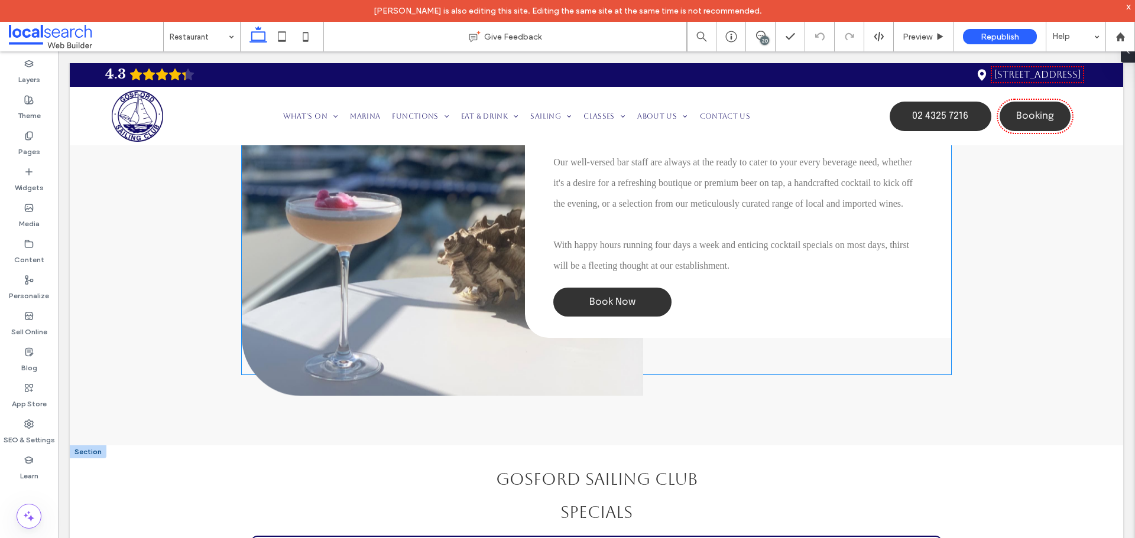
scroll to position [1183, 0]
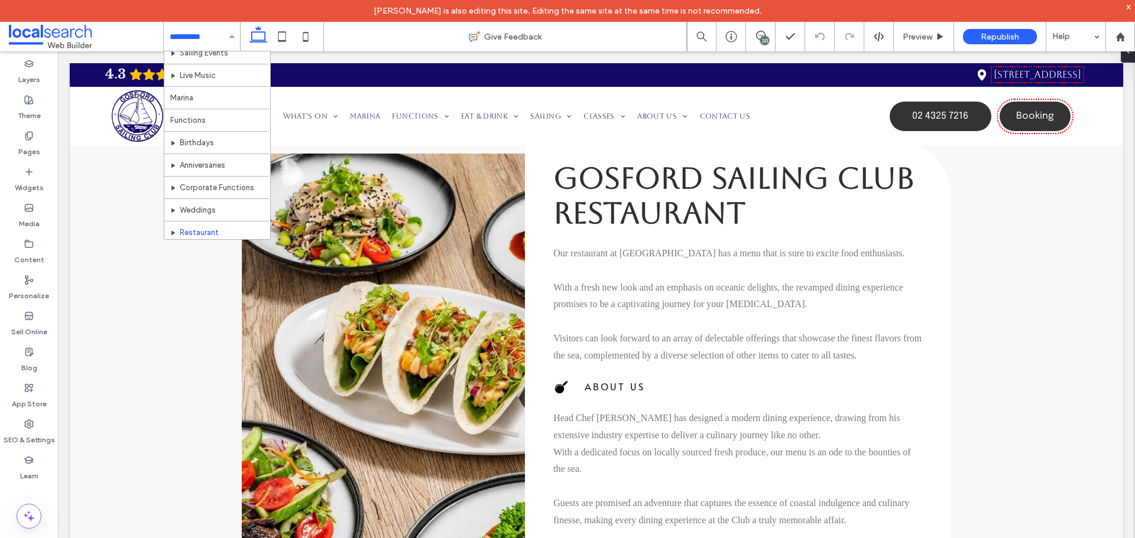
scroll to position [177, 0]
click at [227, 40] on div "Home What's On Sailing Events Live Music Marina Functions Birthdays Anniversari…" at bounding box center [202, 37] width 76 height 30
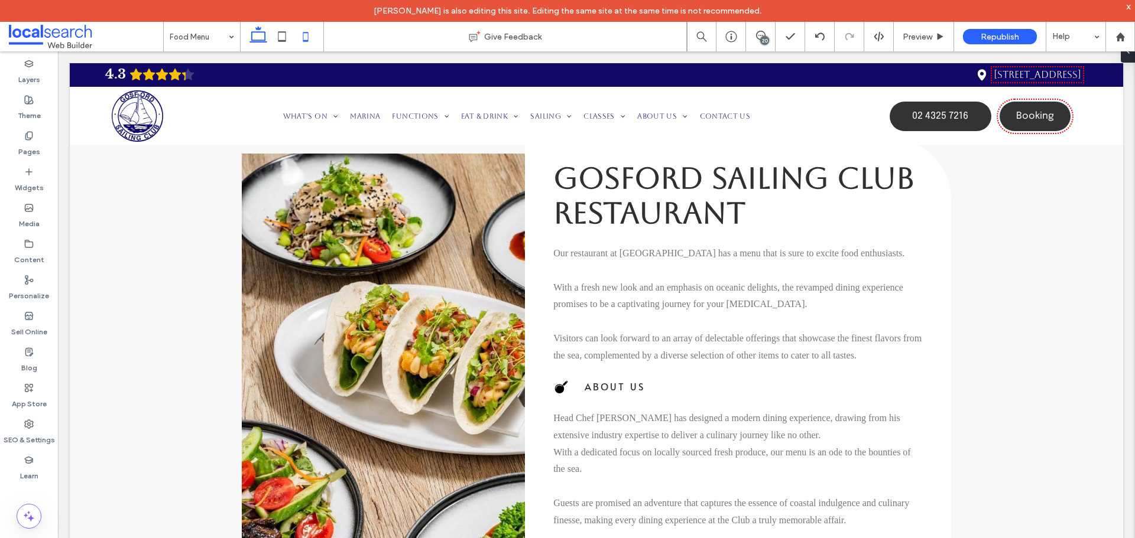
click at [308, 40] on use at bounding box center [305, 36] width 5 height 9
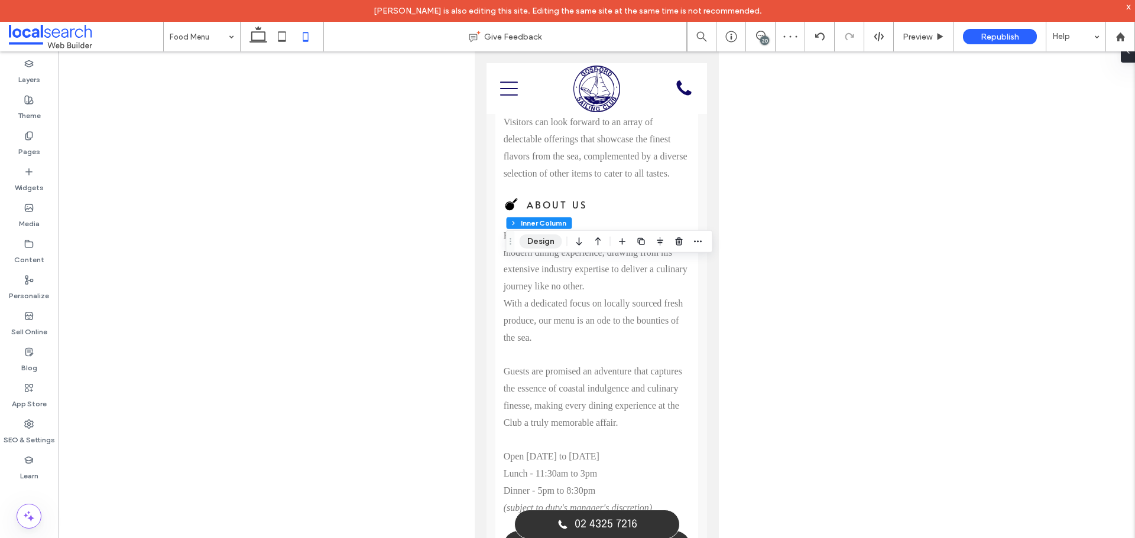
click at [551, 240] on button "Design" at bounding box center [540, 242] width 43 height 14
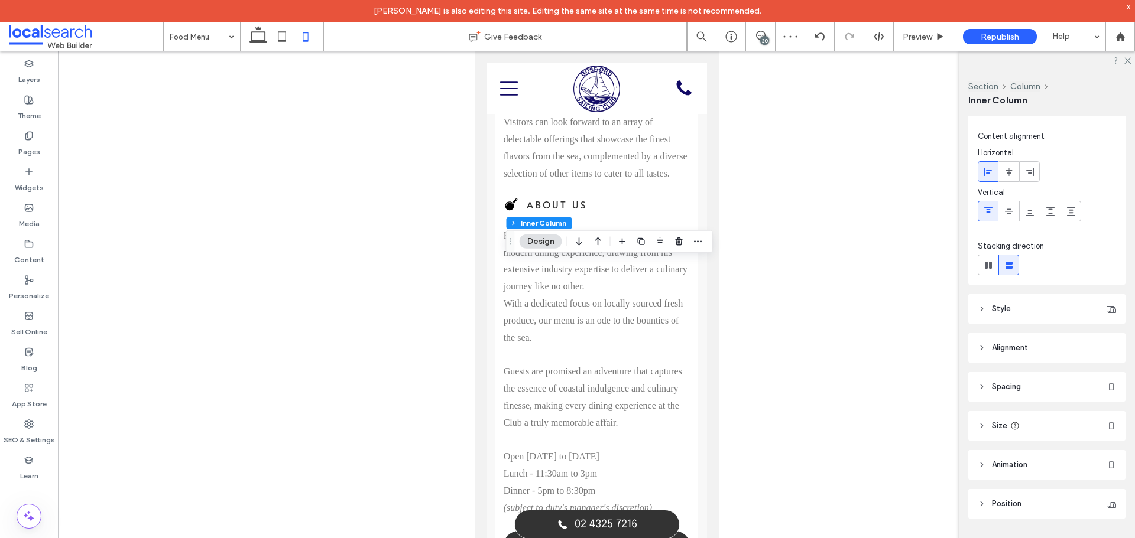
scroll to position [31, 0]
click at [1058, 287] on header "Style" at bounding box center [1046, 299] width 157 height 30
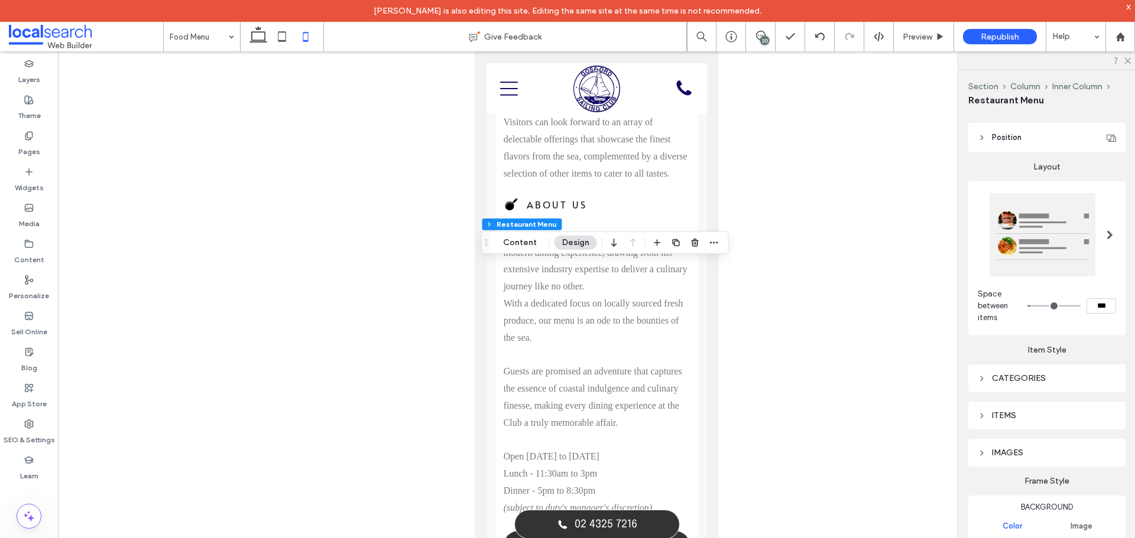
scroll to position [177, 0]
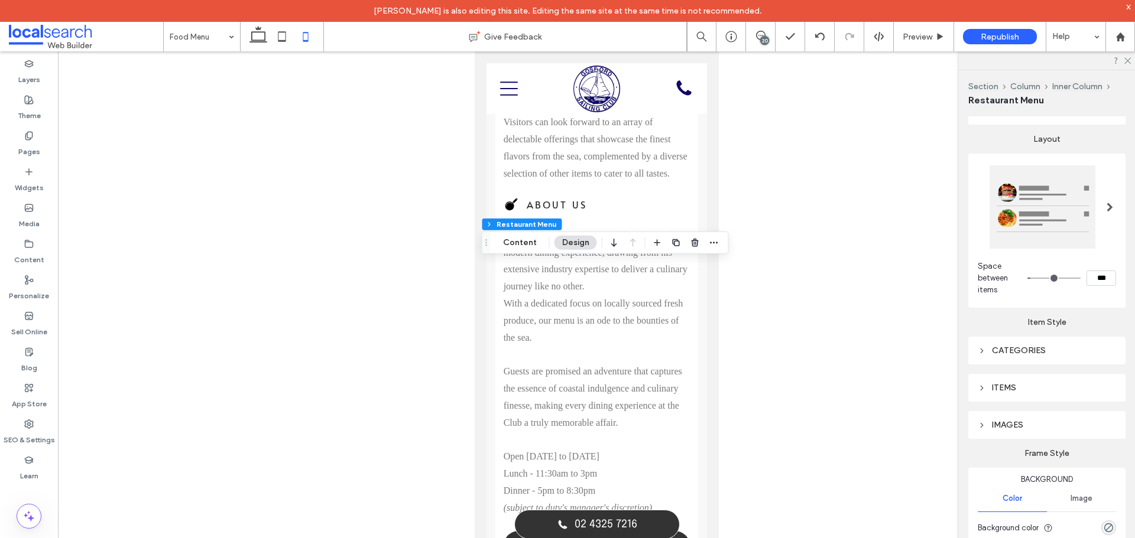
click at [1027, 344] on div "CATEGORIES" at bounding box center [1046, 351] width 138 height 16
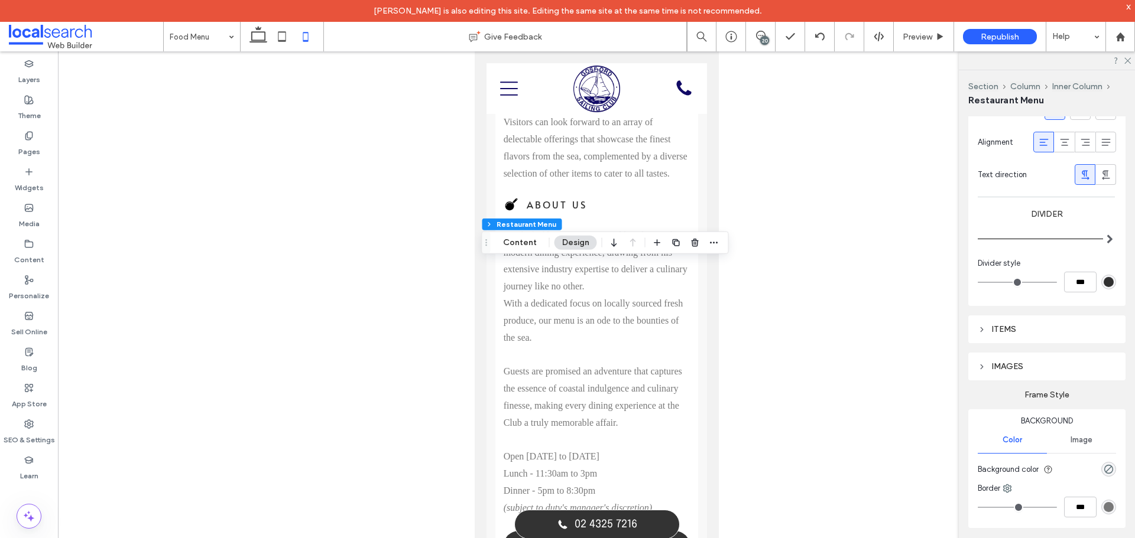
scroll to position [585, 0]
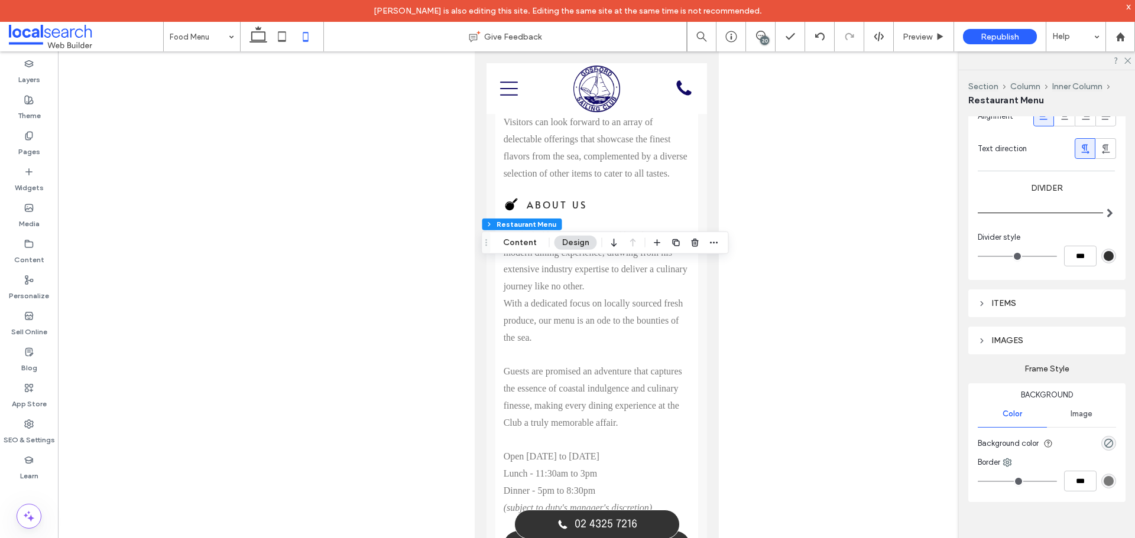
click at [1003, 306] on div "ITEMS" at bounding box center [1046, 303] width 138 height 10
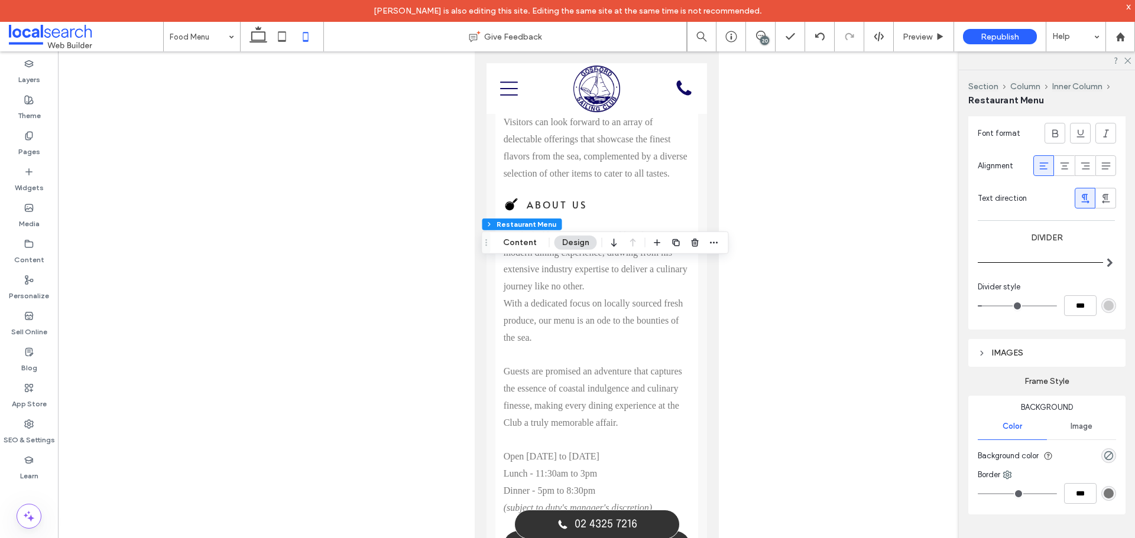
scroll to position [1156, 0]
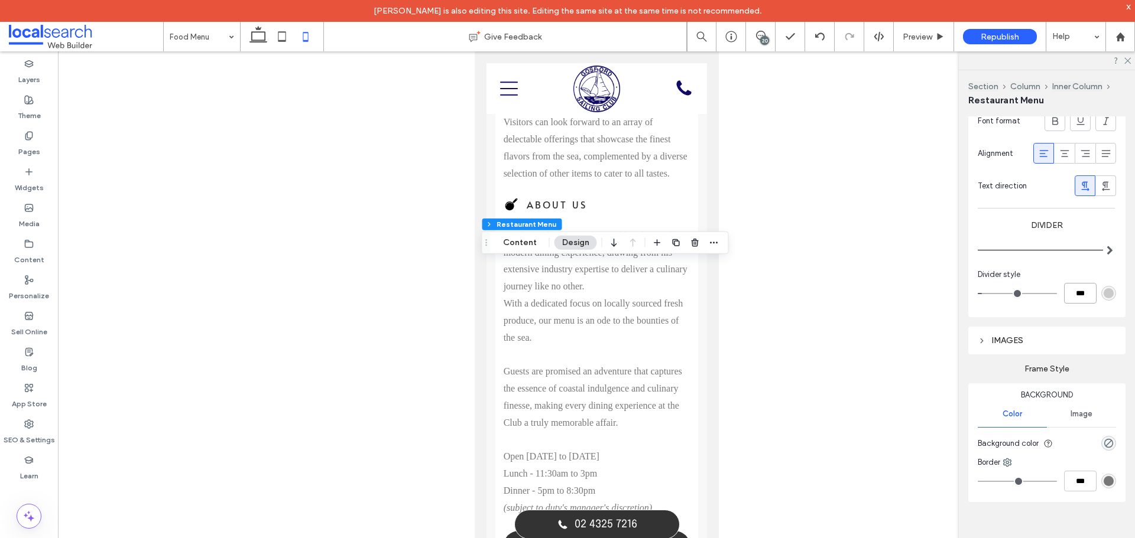
click at [1074, 289] on input "***" at bounding box center [1080, 293] width 32 height 21
type input "*"
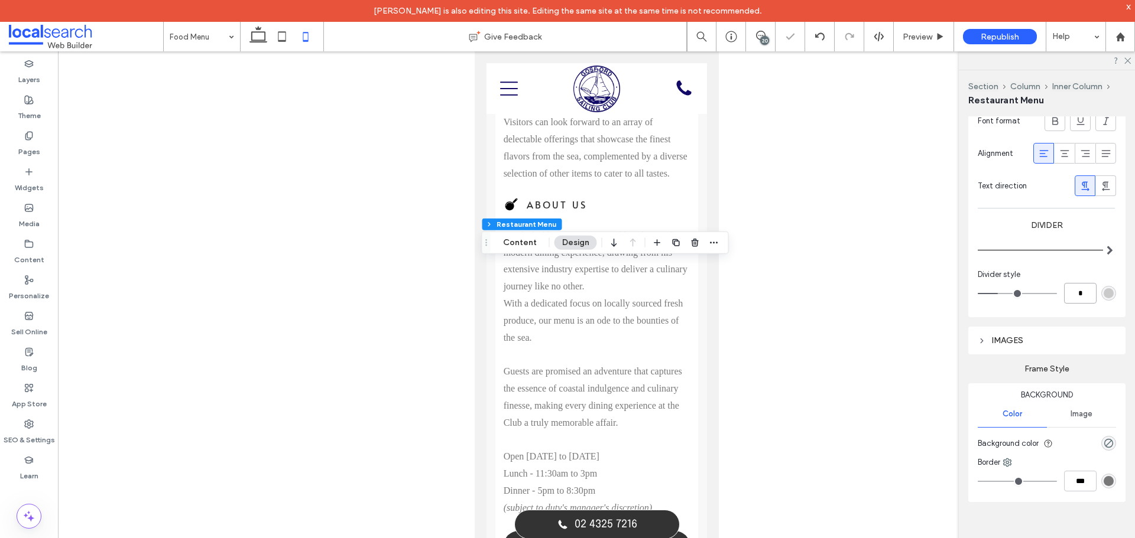
type input "*"
type input "***"
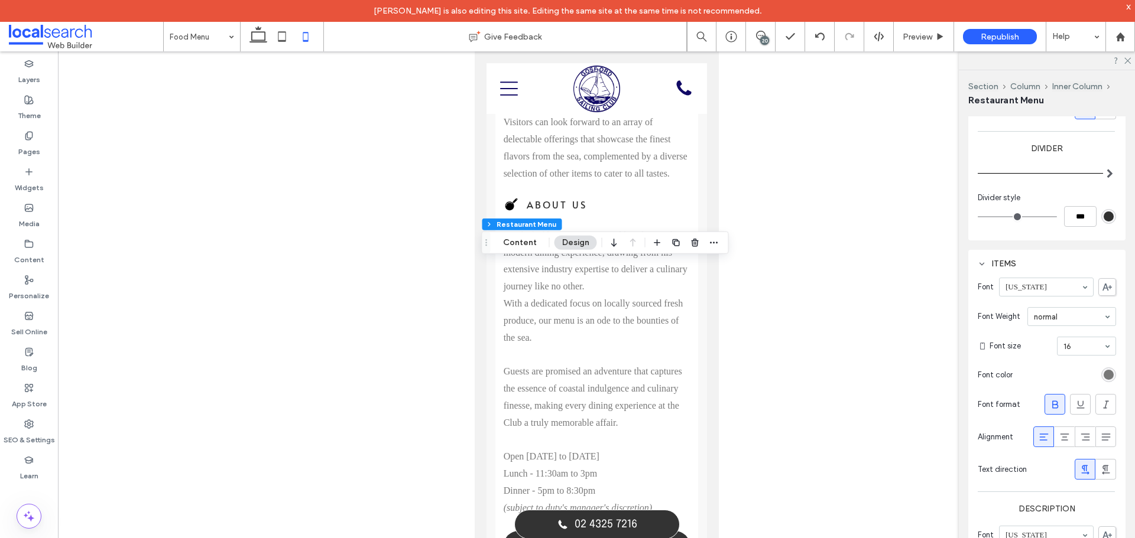
scroll to position [565, 0]
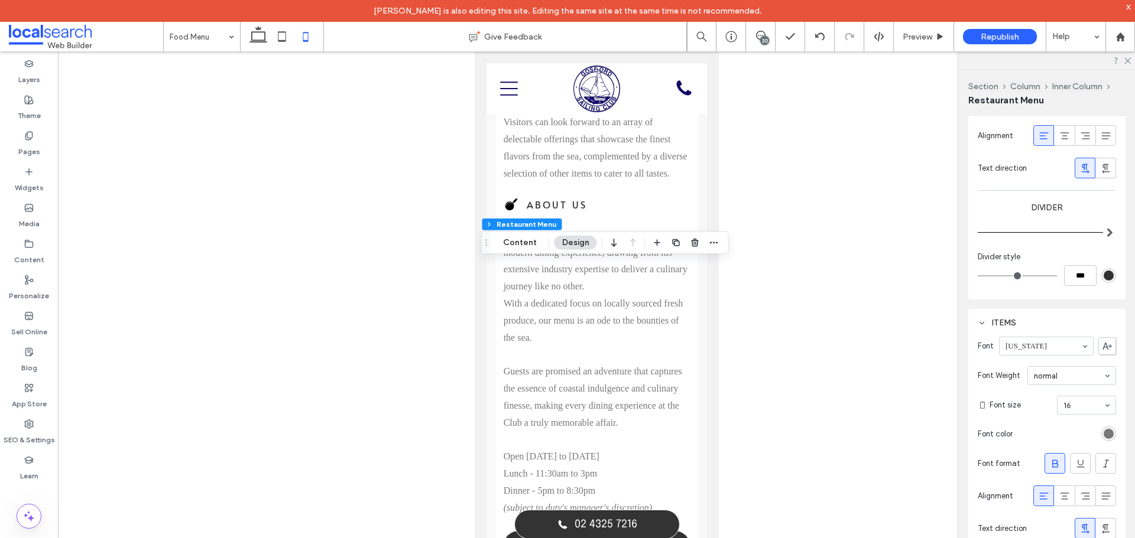
type input "*"
type input "***"
type input "*"
type input "***"
type input "*"
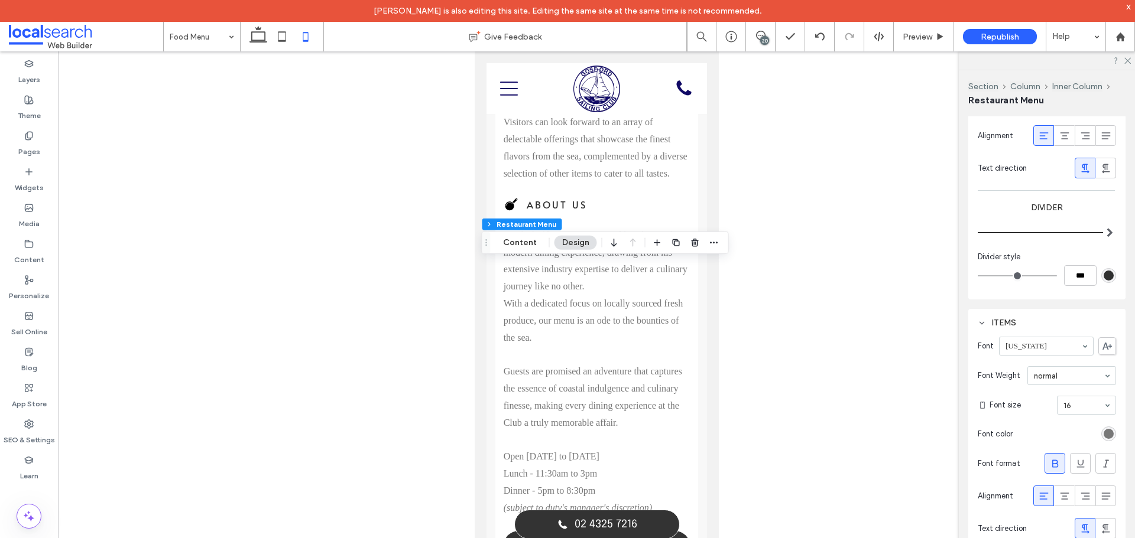
type input "***"
type input "*"
type input "***"
type input "**"
type input "****"
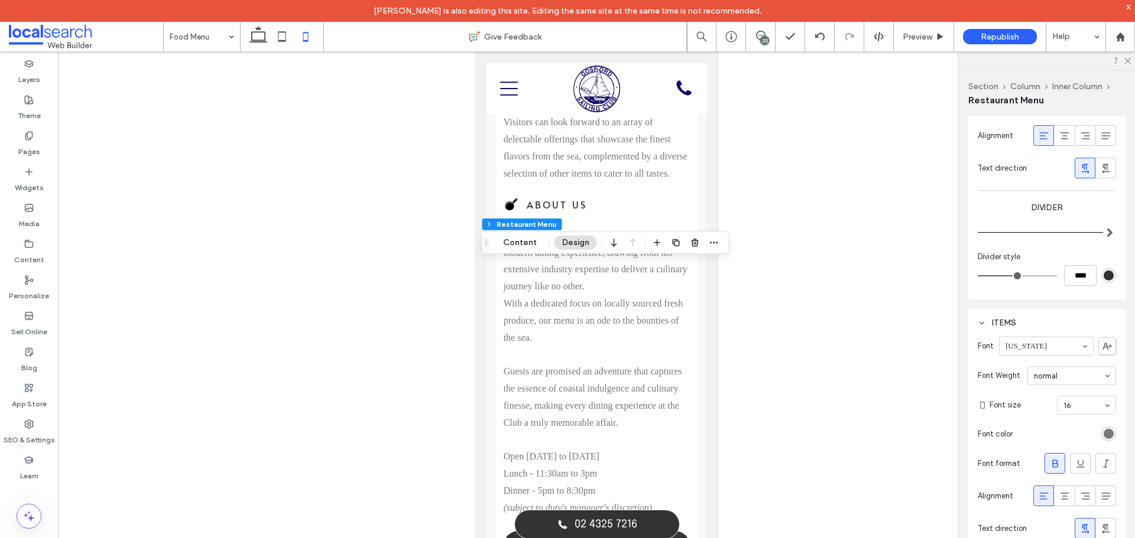
drag, startPoint x: 987, startPoint y: 277, endPoint x: 1015, endPoint y: 275, distance: 27.2
click at [1015, 275] on input "range" at bounding box center [1016, 275] width 79 height 1
type input "*"
type input "***"
type input "*"
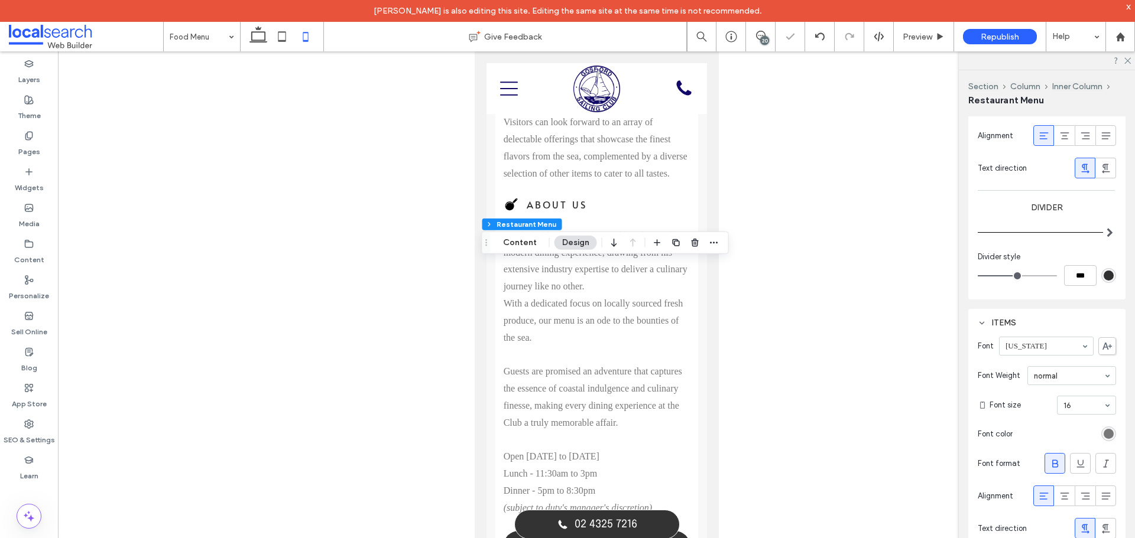
type input "***"
drag, startPoint x: 1015, startPoint y: 275, endPoint x: 921, endPoint y: 290, distance: 95.1
type input "*"
click at [977, 277] on input "range" at bounding box center [1016, 275] width 79 height 1
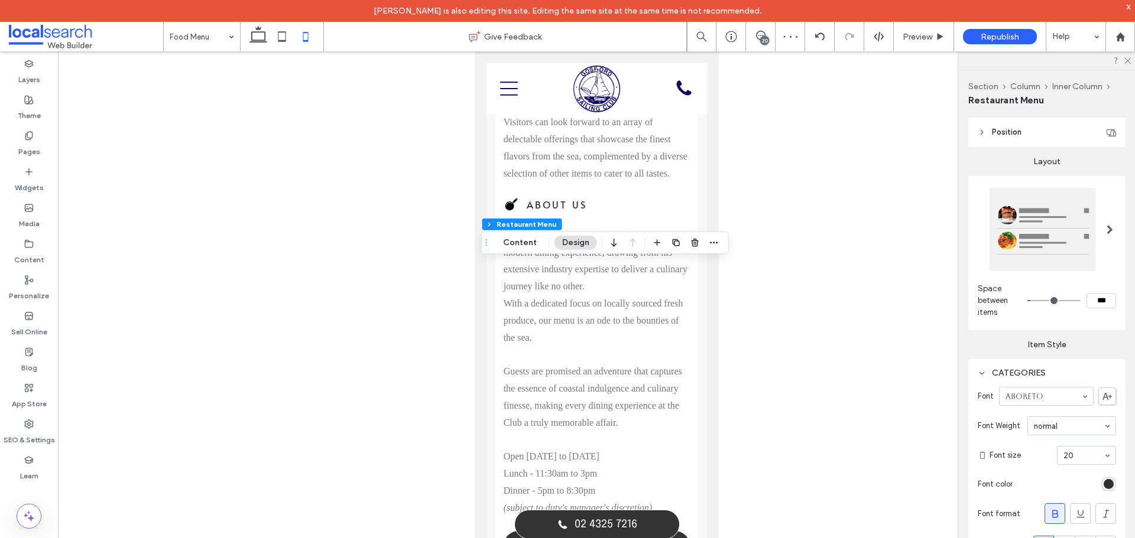
scroll to position [152, 0]
click at [1106, 233] on span at bounding box center [1109, 232] width 6 height 9
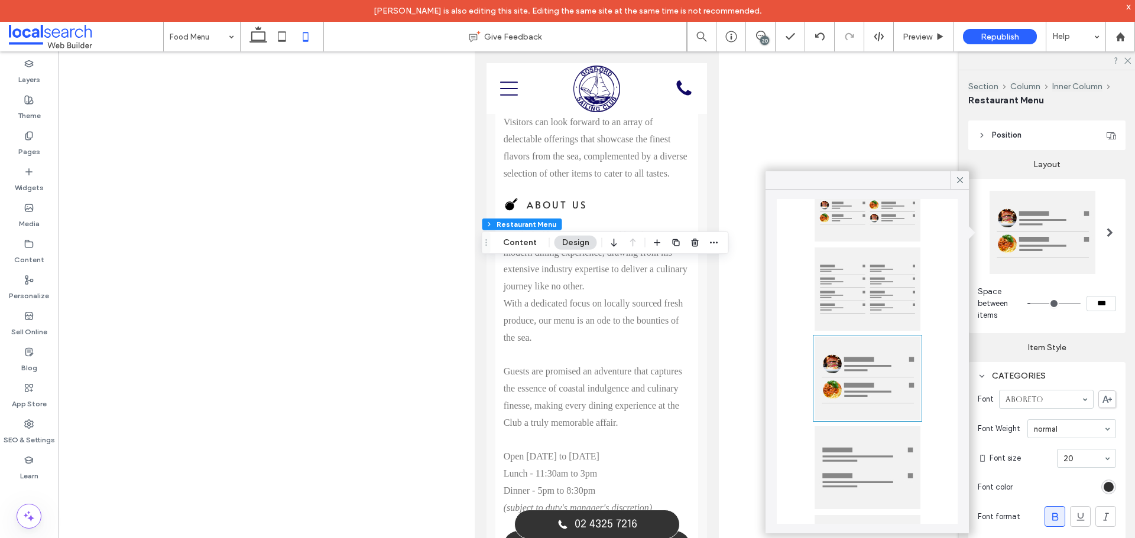
scroll to position [73, 0]
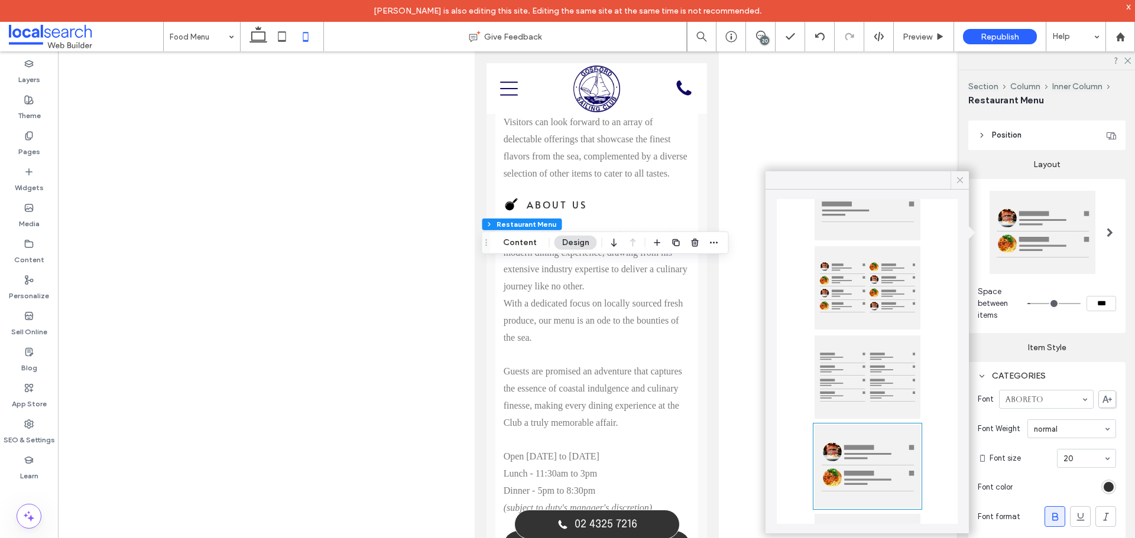
click at [957, 178] on icon at bounding box center [959, 180] width 11 height 11
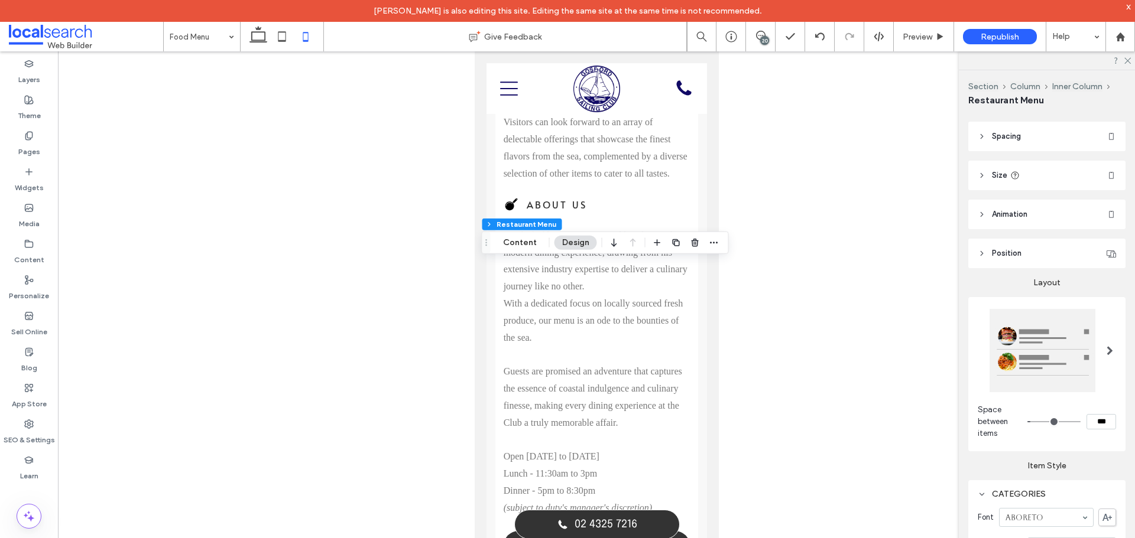
scroll to position [0, 0]
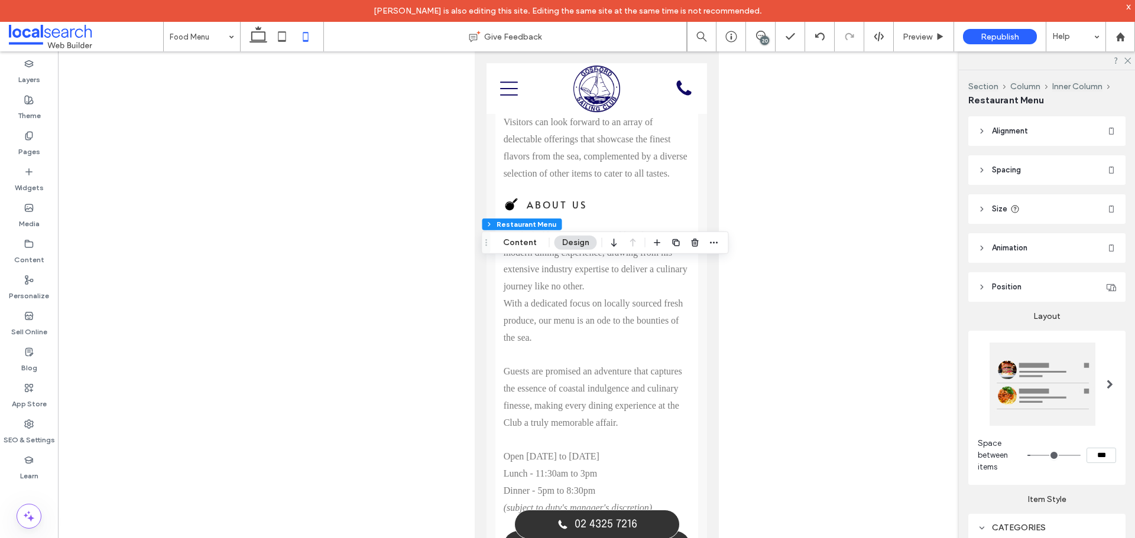
click at [1013, 295] on header "Position" at bounding box center [1046, 287] width 157 height 30
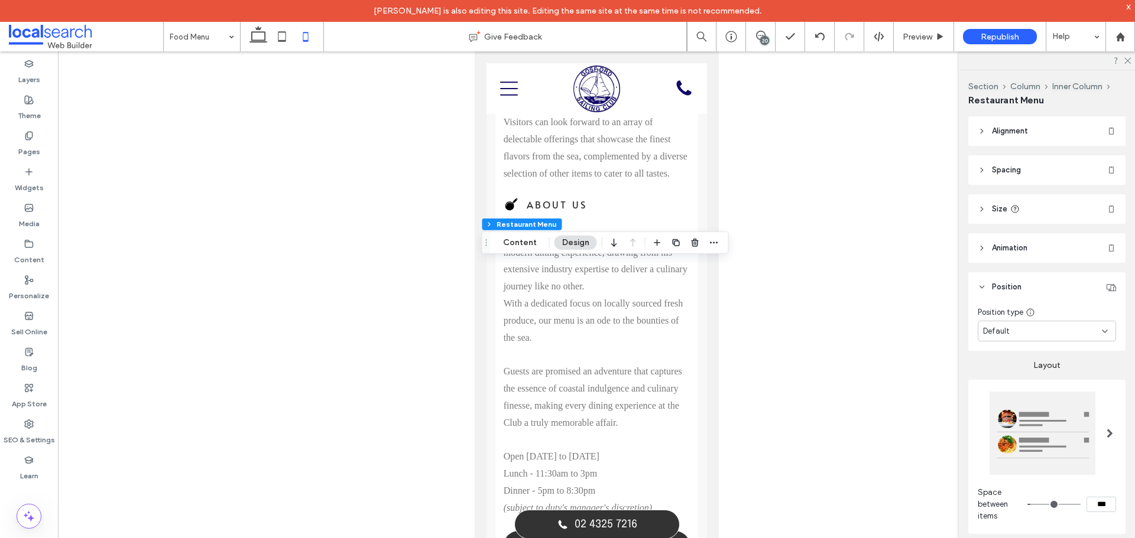
click at [1008, 251] on span "Animation" at bounding box center [1009, 248] width 35 height 12
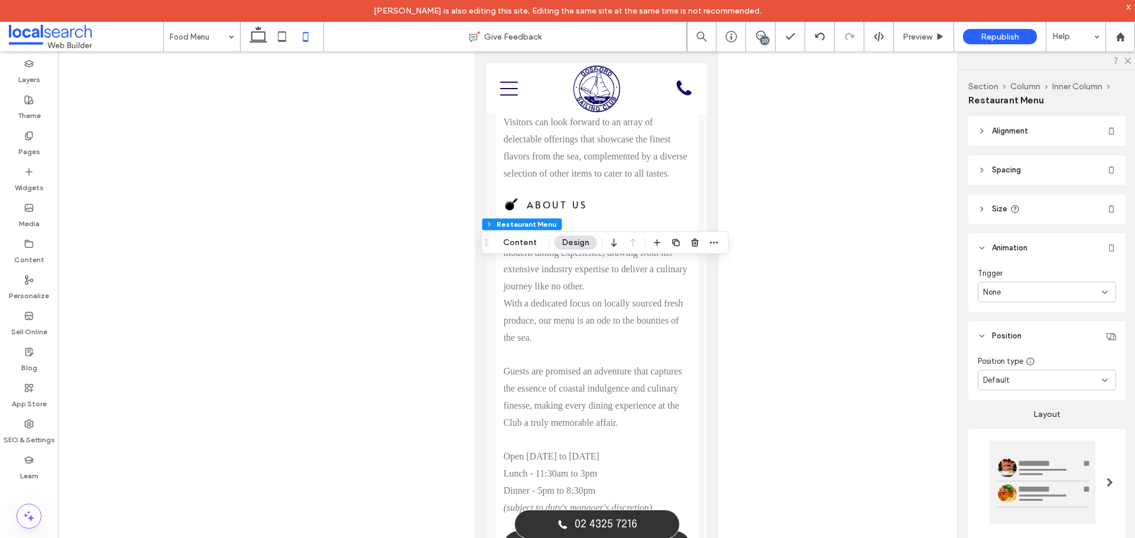
click at [1033, 214] on header "Size" at bounding box center [1046, 209] width 157 height 30
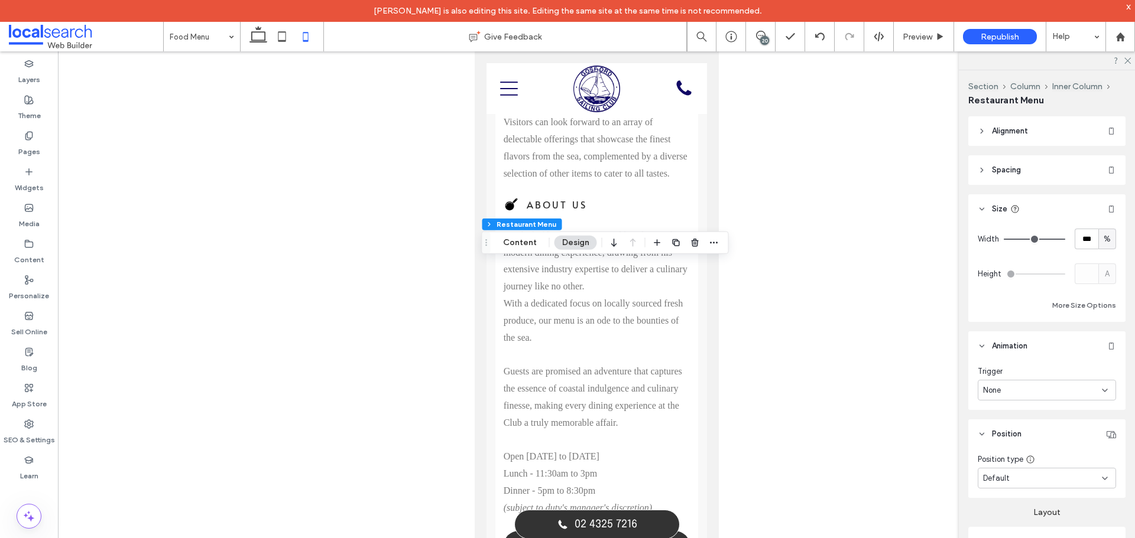
click at [1045, 182] on header "Spacing" at bounding box center [1046, 170] width 157 height 30
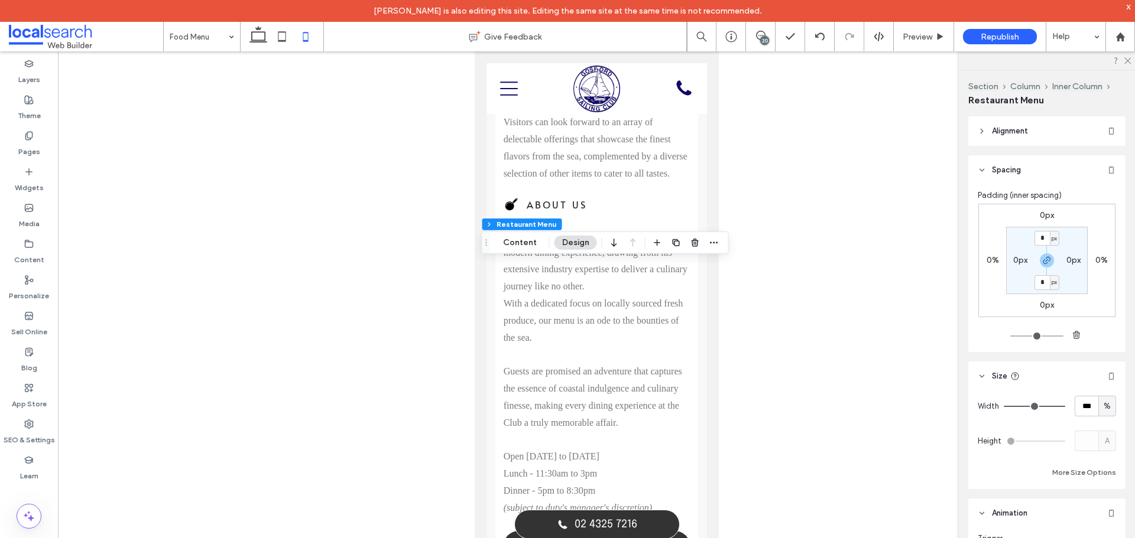
click at [1042, 146] on div "Alignment Spacing Padding (inner spacing) 0px 0% 0px 0% * px 0px * px 0px Size …" at bounding box center [1050, 335] width 165 height 439
click at [1044, 135] on header "Alignment" at bounding box center [1046, 131] width 157 height 30
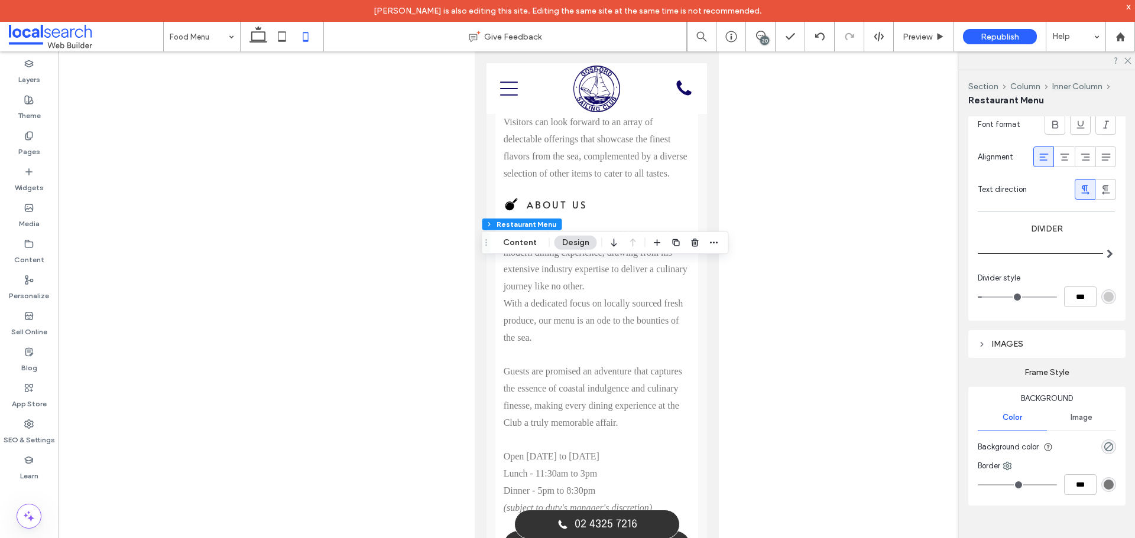
scroll to position [1555, 0]
click at [1007, 336] on div "IMAGES" at bounding box center [1046, 341] width 138 height 10
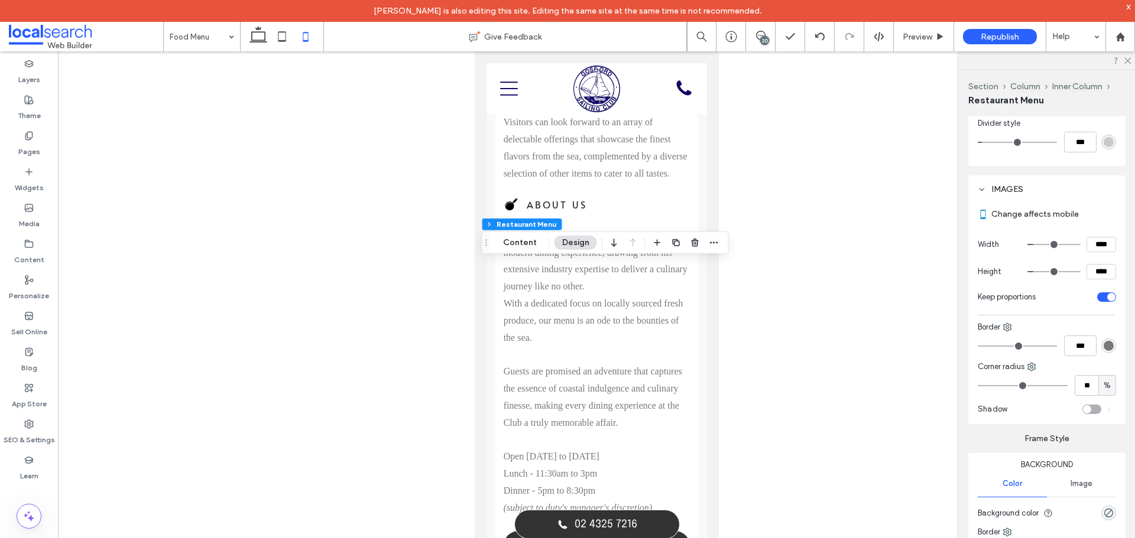
scroll to position [1732, 0]
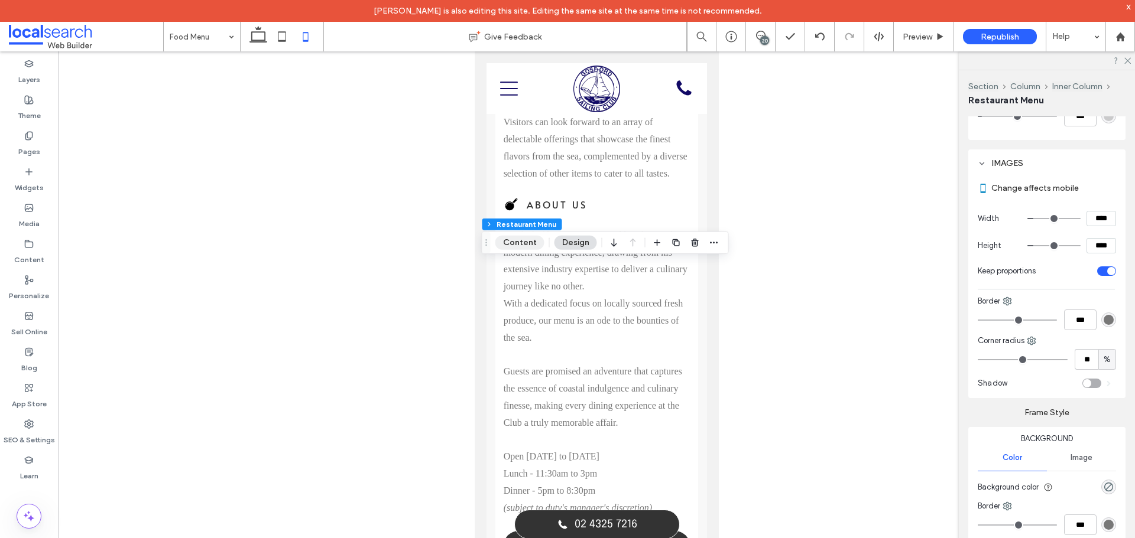
click at [513, 239] on button "Content" at bounding box center [519, 243] width 49 height 14
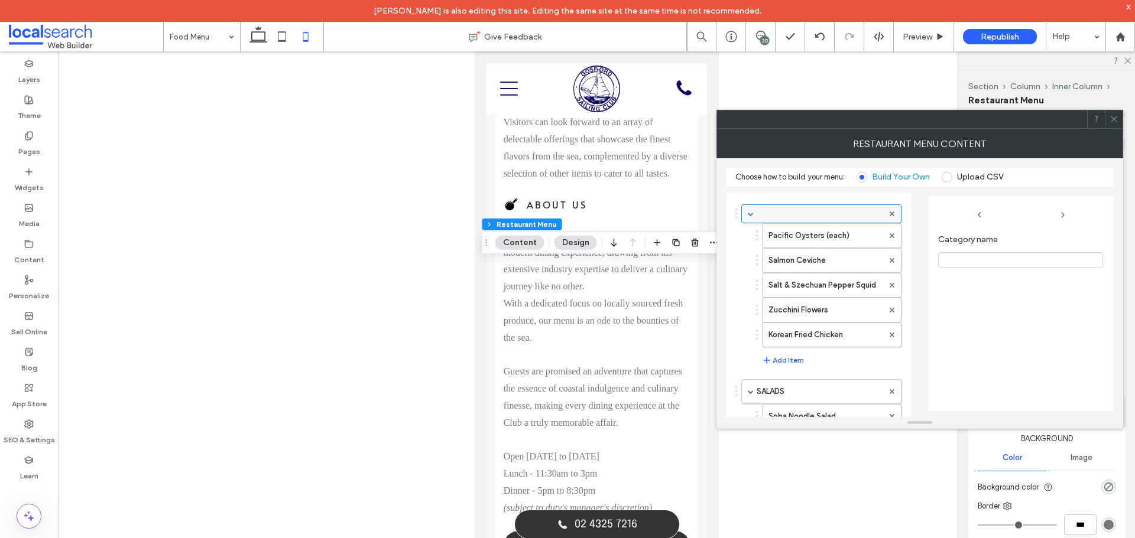
click at [802, 215] on label at bounding box center [819, 214] width 126 height 12
click at [258, 37] on icon at bounding box center [258, 37] width 24 height 24
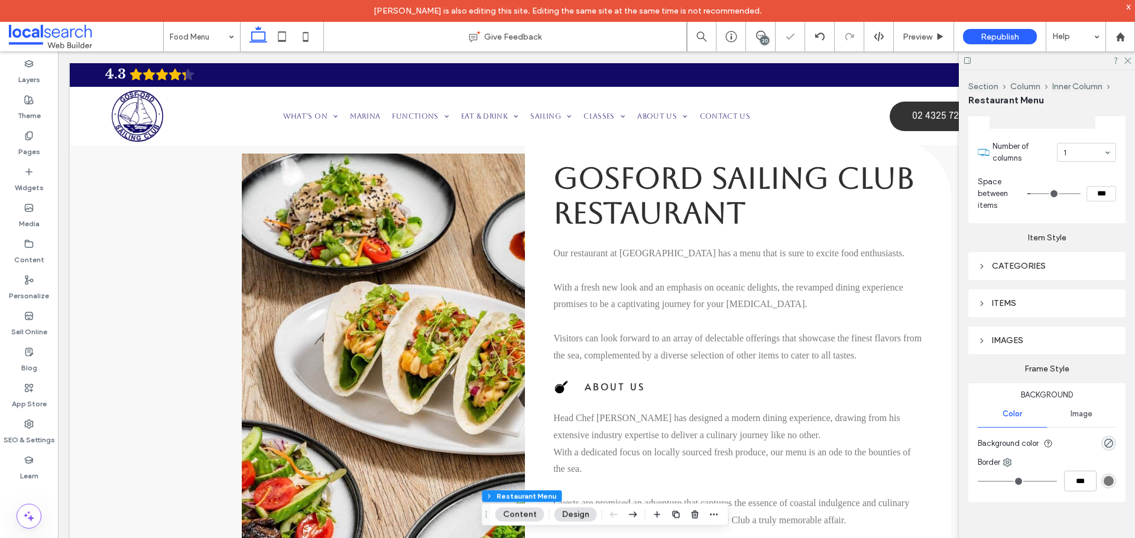
scroll to position [695, 0]
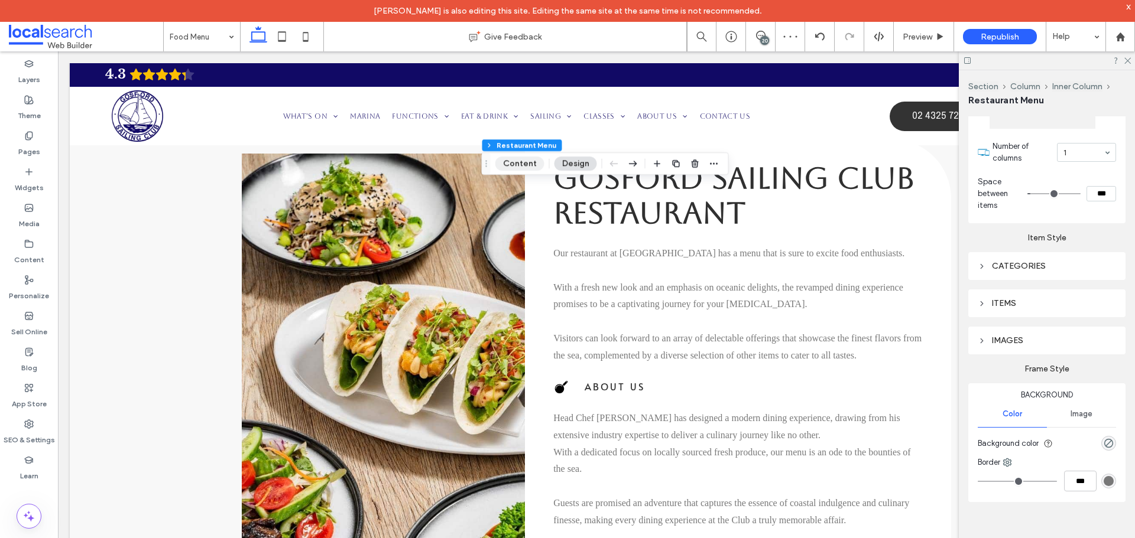
click at [519, 161] on button "Content" at bounding box center [519, 164] width 49 height 14
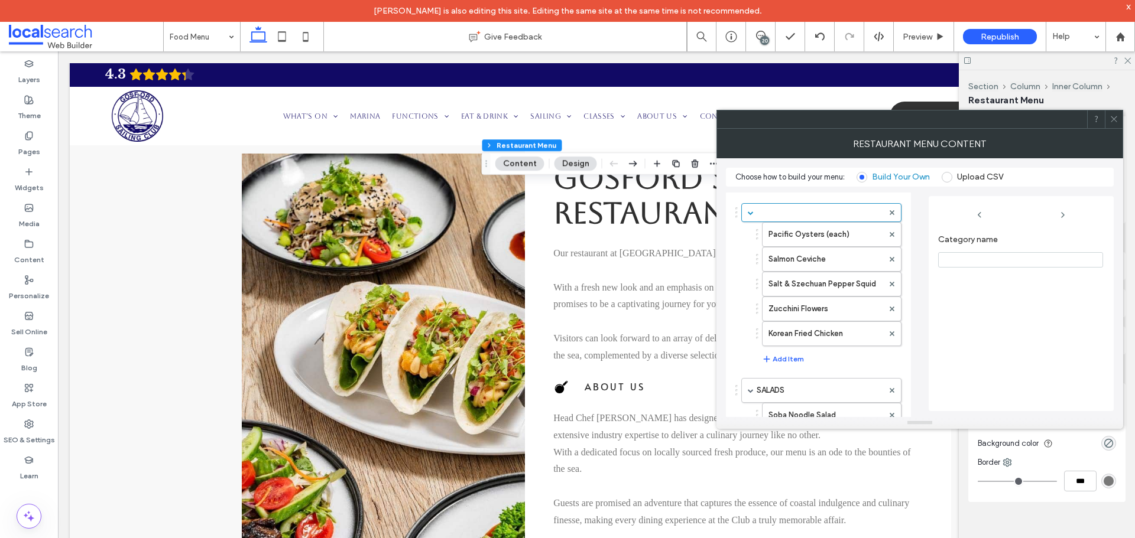
scroll to position [0, 0]
click at [893, 212] on use at bounding box center [891, 213] width 5 height 5
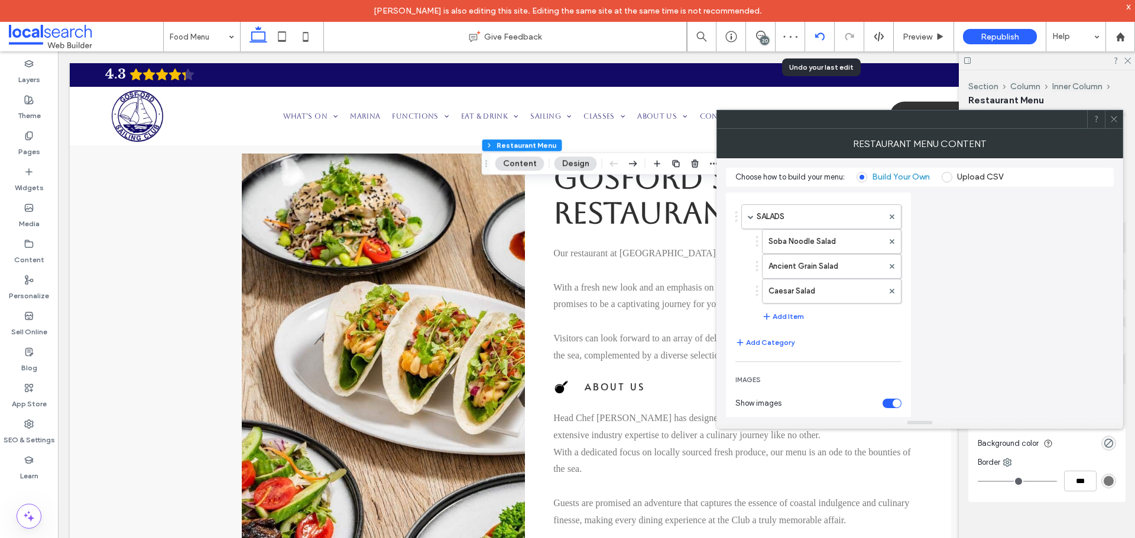
click at [814, 29] on div at bounding box center [820, 37] width 30 height 30
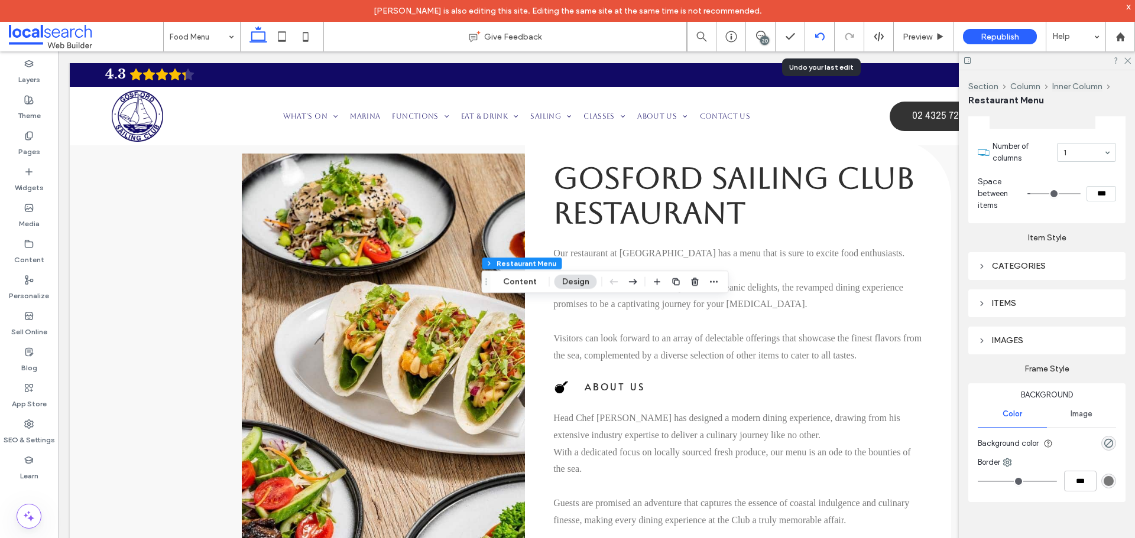
click at [817, 38] on icon at bounding box center [819, 36] width 9 height 9
